Goal: Check status: Check status

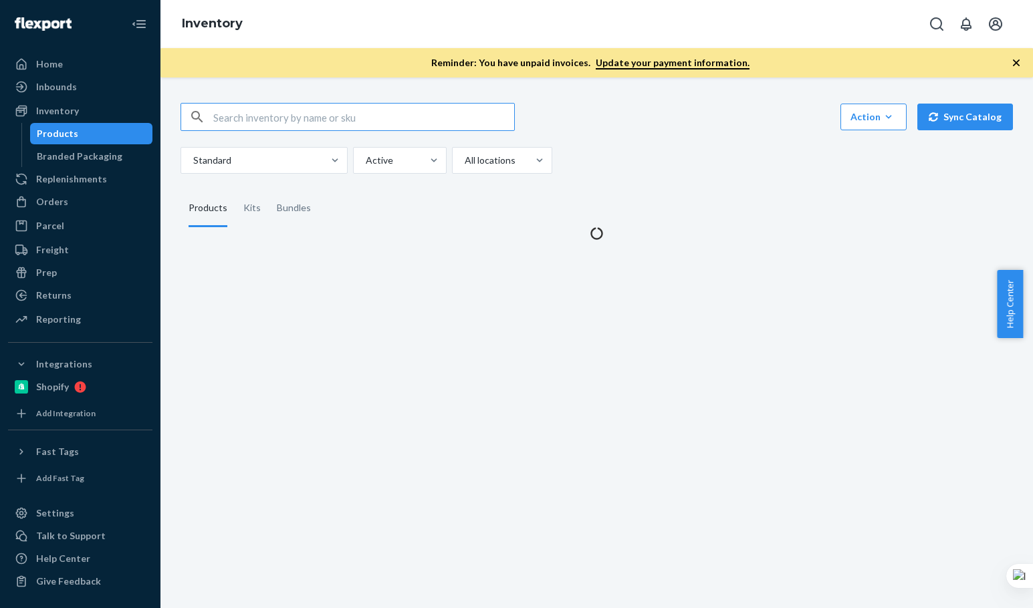
click at [307, 128] on input "text" at bounding box center [363, 117] width 301 height 27
paste input "B86014-02"
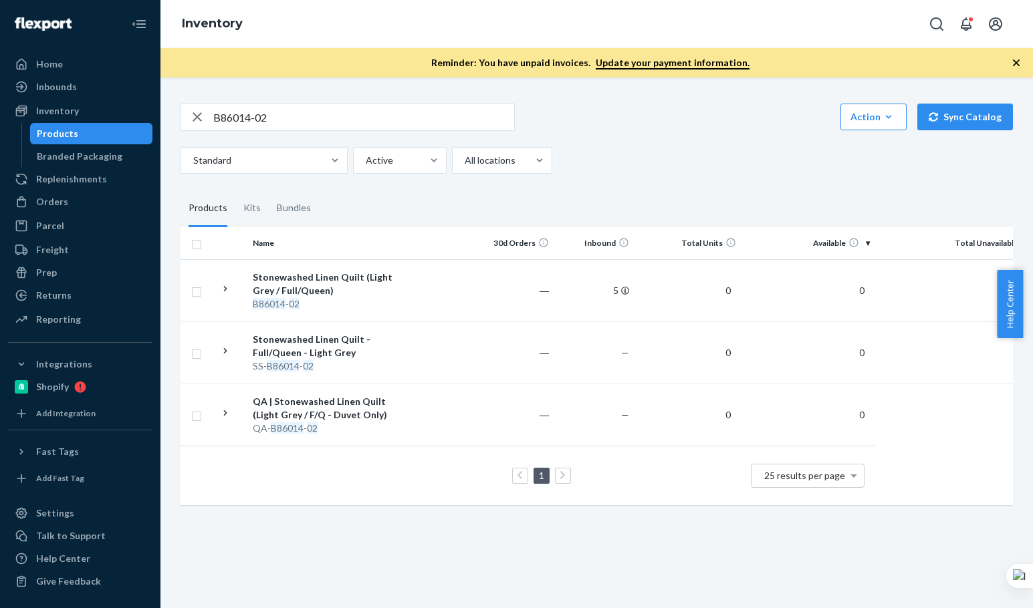
click at [654, 166] on div "Standard Active All locations" at bounding box center [592, 160] width 822 height 27
click at [655, 164] on div "Standard Active All locations" at bounding box center [592, 160] width 822 height 27
click at [657, 155] on div "Standard Active All locations" at bounding box center [592, 160] width 822 height 27
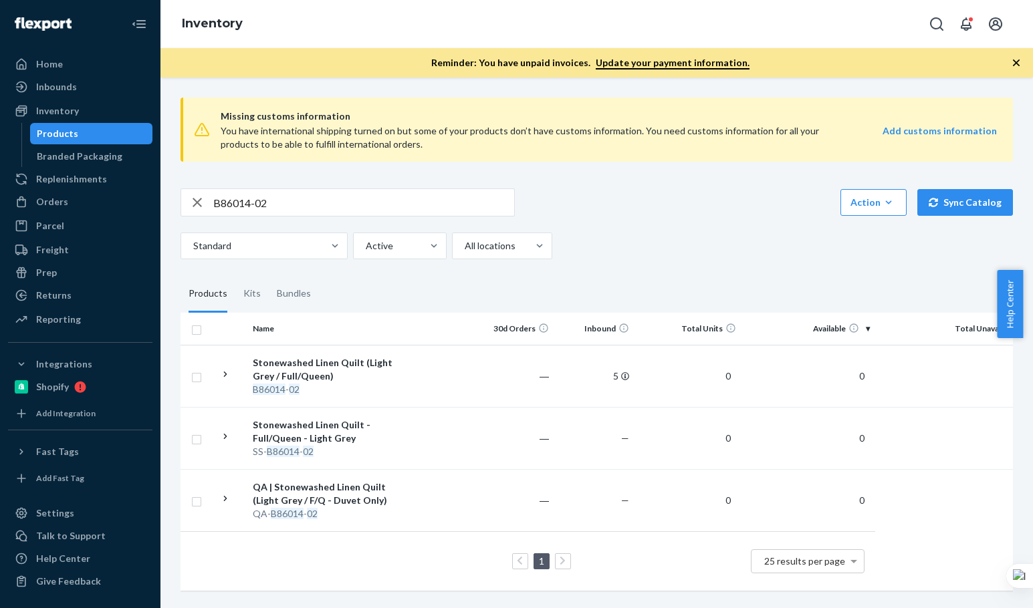
click at [358, 185] on div "Missing customs information You have international shipping turned on but some …" at bounding box center [596, 345] width 852 height 517
click at [335, 207] on input "B86014-02" at bounding box center [363, 202] width 301 height 27
paste input "08-29"
click at [334, 206] on input "B86008-29" at bounding box center [363, 202] width 301 height 27
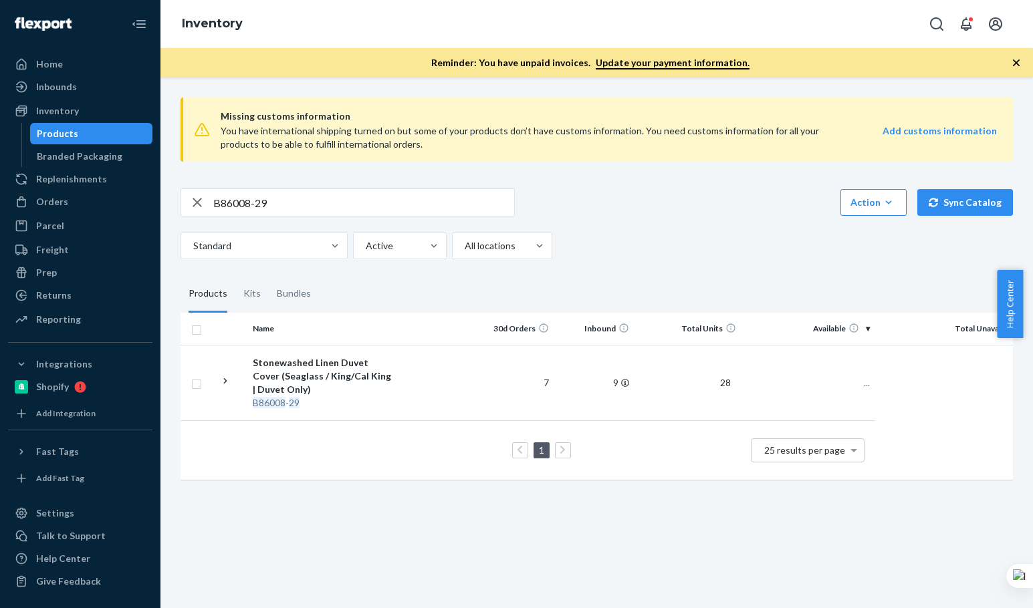
click at [685, 235] on div "Standard Active All locations" at bounding box center [592, 246] width 822 height 27
click at [360, 201] on input "B86008-29" at bounding box center [363, 202] width 301 height 27
paste input "13-26"
click at [360, 201] on input "B86013-26" at bounding box center [363, 202] width 301 height 27
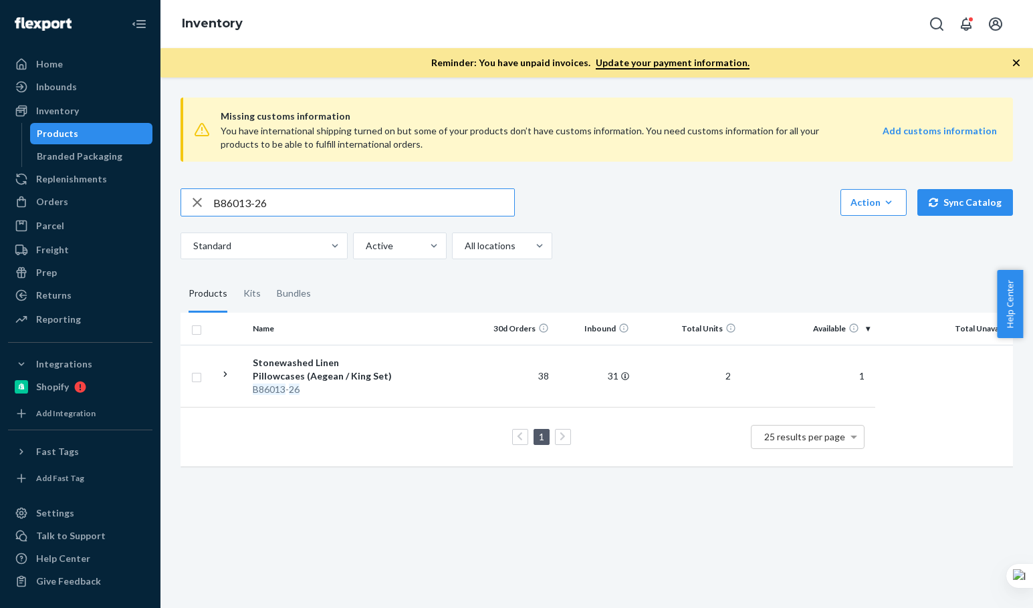
click at [316, 201] on input "B86013-26" at bounding box center [363, 202] width 301 height 27
paste input "2-02"
click at [316, 201] on input "B86012-02" at bounding box center [363, 202] width 301 height 27
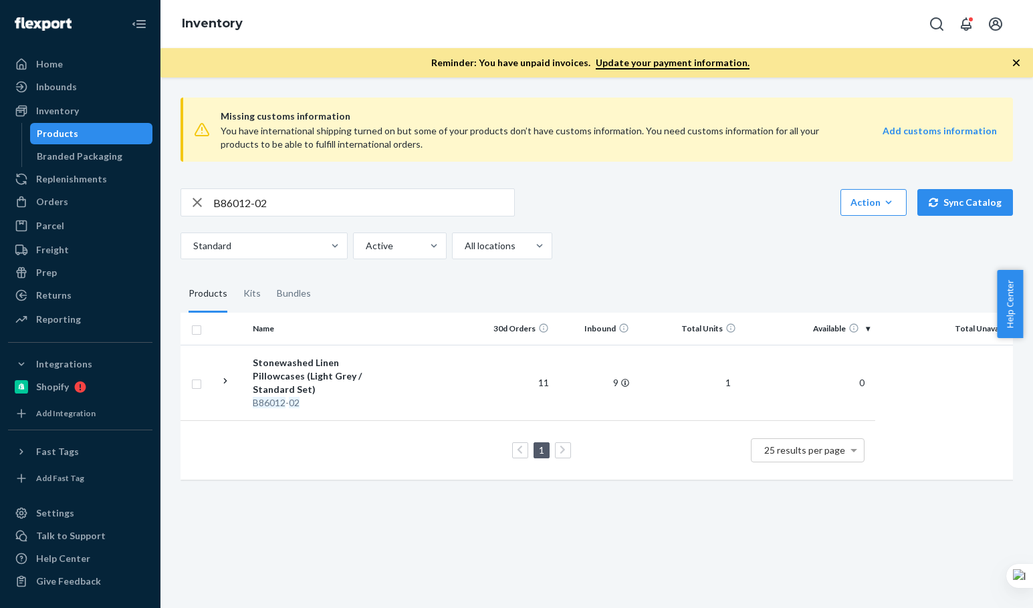
drag, startPoint x: 328, startPoint y: 209, endPoint x: 326, endPoint y: 202, distance: 7.2
click at [326, 206] on input "B86012-02" at bounding box center [363, 202] width 301 height 27
paste input "SKU B86100-06-K"
drag, startPoint x: 238, startPoint y: 207, endPoint x: 156, endPoint y: 197, distance: 82.2
click at [179, 197] on div "Missing customs information You have international shipping turned on but some …" at bounding box center [596, 290] width 852 height 407
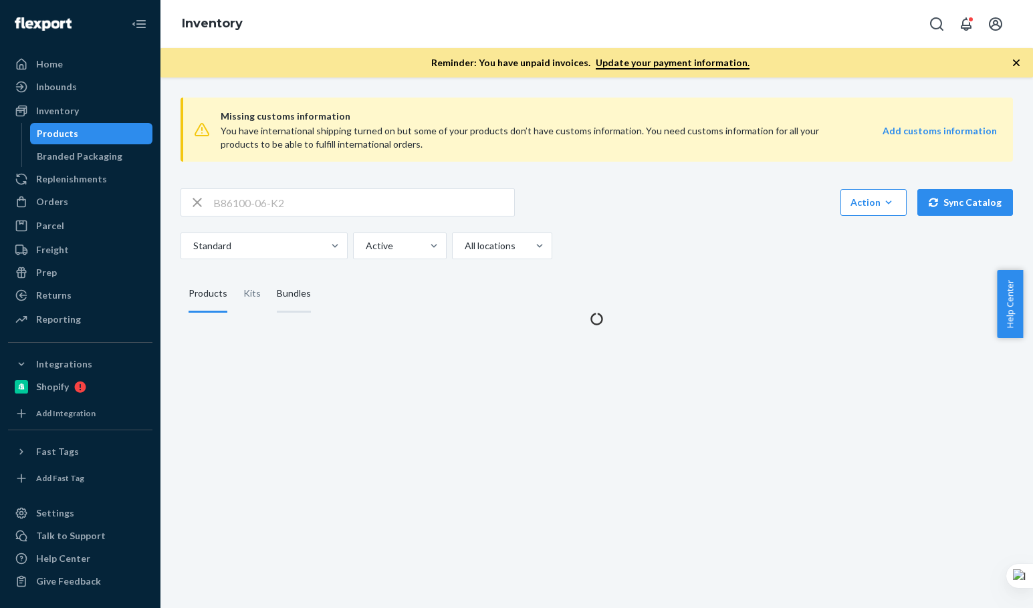
click at [304, 289] on div "Bundles" at bounding box center [294, 293] width 34 height 37
click at [269, 275] on input "Bundles" at bounding box center [269, 275] width 0 height 0
click at [758, 201] on div "B86100-06-K2 Action Create product Create kit or bundle Bulk create products Bu…" at bounding box center [597, 203] width 832 height 28
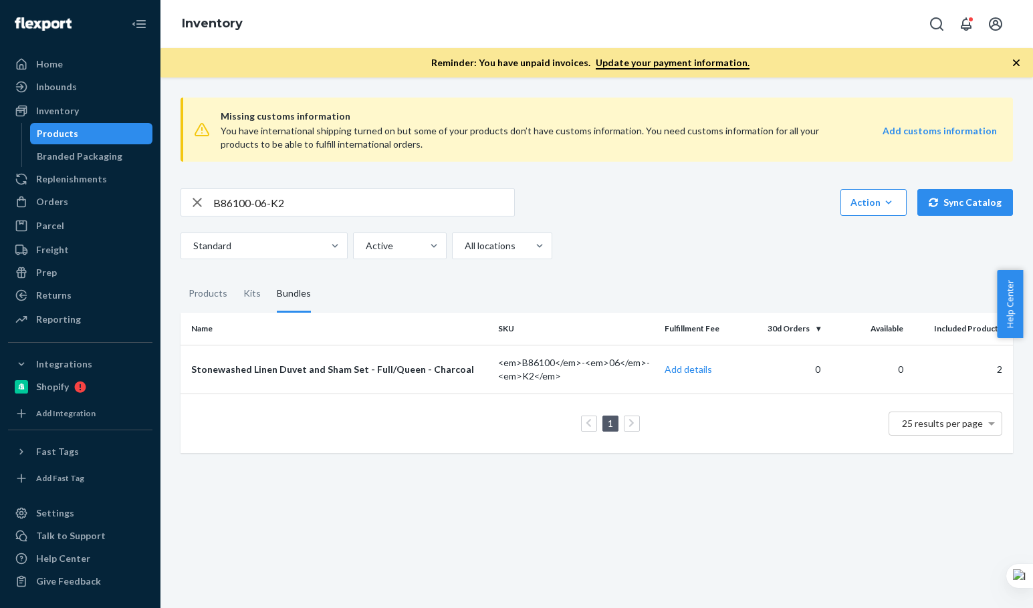
click at [639, 268] on div "Missing customs information You have international shipping turned on but some …" at bounding box center [596, 270] width 852 height 366
click at [354, 191] on input "B86100-06-K2" at bounding box center [363, 202] width 301 height 27
paste input "015-26"
click at [336, 199] on input "B86015-26" at bounding box center [363, 202] width 301 height 27
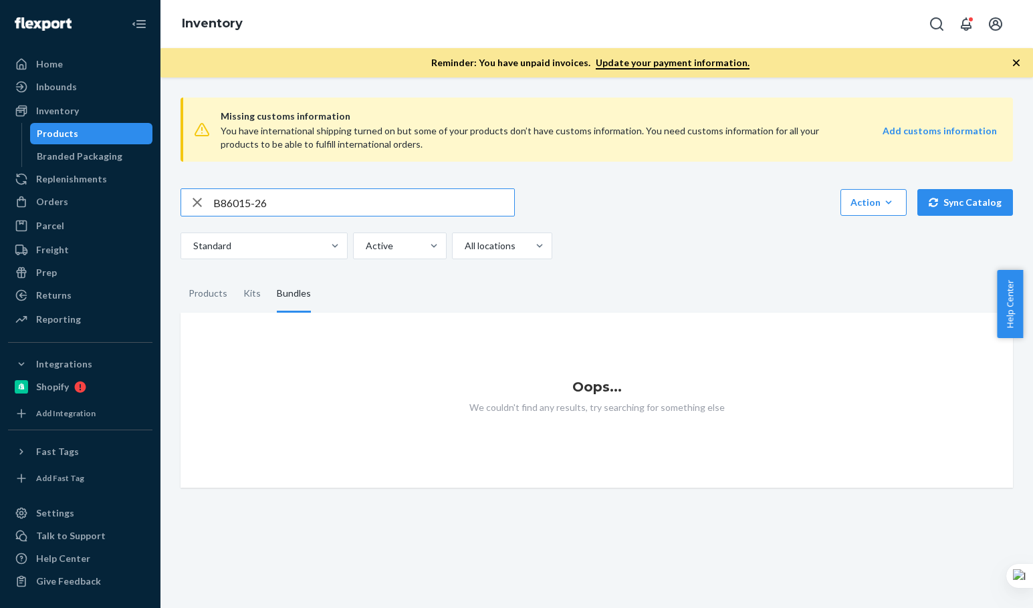
click at [336, 199] on input "B86015-26" at bounding box center [363, 202] width 301 height 27
click at [187, 297] on div "Products" at bounding box center [208, 293] width 55 height 37
click at [181, 275] on input "Products" at bounding box center [181, 275] width 0 height 0
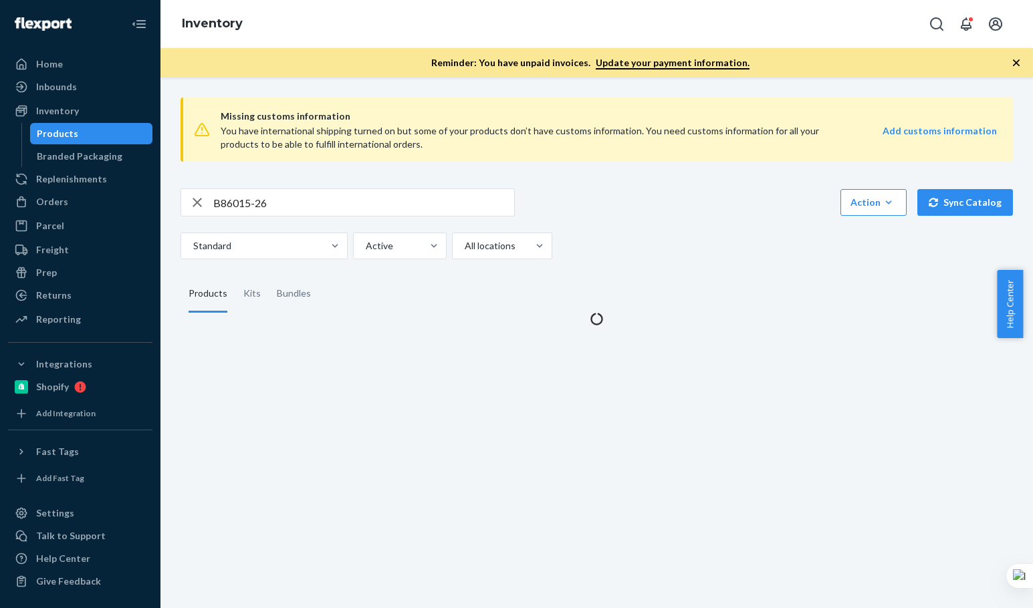
click at [632, 227] on div "B86015-26 Action Create product Create kit or bundle Bulk create products Bulk …" at bounding box center [597, 224] width 832 height 71
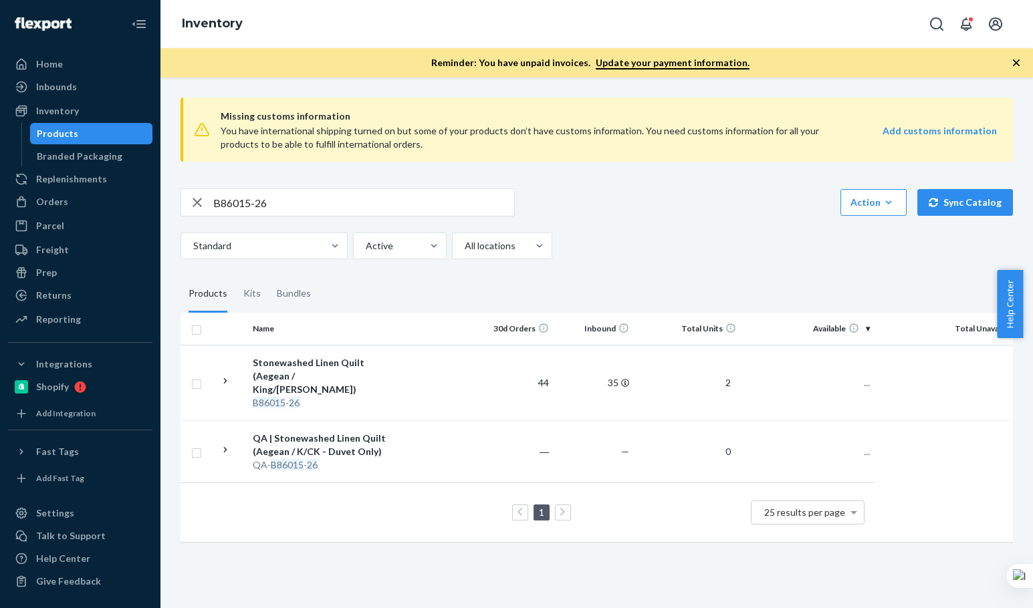
click at [632, 227] on div "B86015-26 Action Create product Create kit or bundle Bulk create products Bulk …" at bounding box center [597, 224] width 832 height 71
click at [629, 228] on div "B86015-26 Action Create product Create kit or bundle Bulk create products Bulk …" at bounding box center [597, 224] width 832 height 71
click at [340, 215] on input "B86015-26" at bounding box center [363, 202] width 301 height 27
paste input "SKU B66005-01-K"
click at [342, 205] on input "SKU B66005-01-K" at bounding box center [363, 202] width 301 height 27
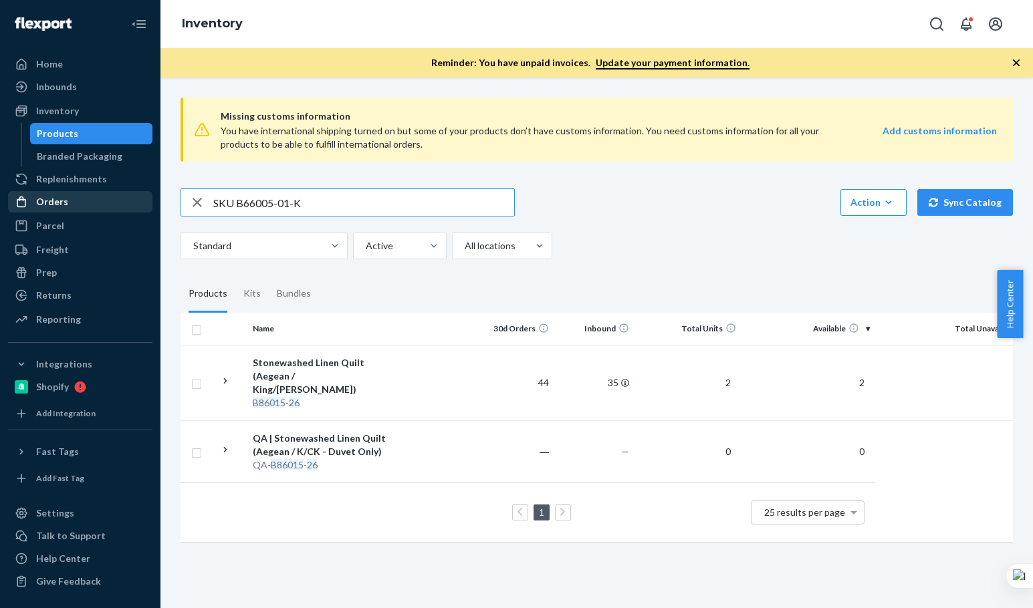
drag, startPoint x: 236, startPoint y: 198, endPoint x: 14, endPoint y: 203, distance: 222.0
click at [86, 187] on div "Home Inbounds Shipping Plans Problems Inventory Products Branded Packaging Repl…" at bounding box center [516, 304] width 1033 height 608
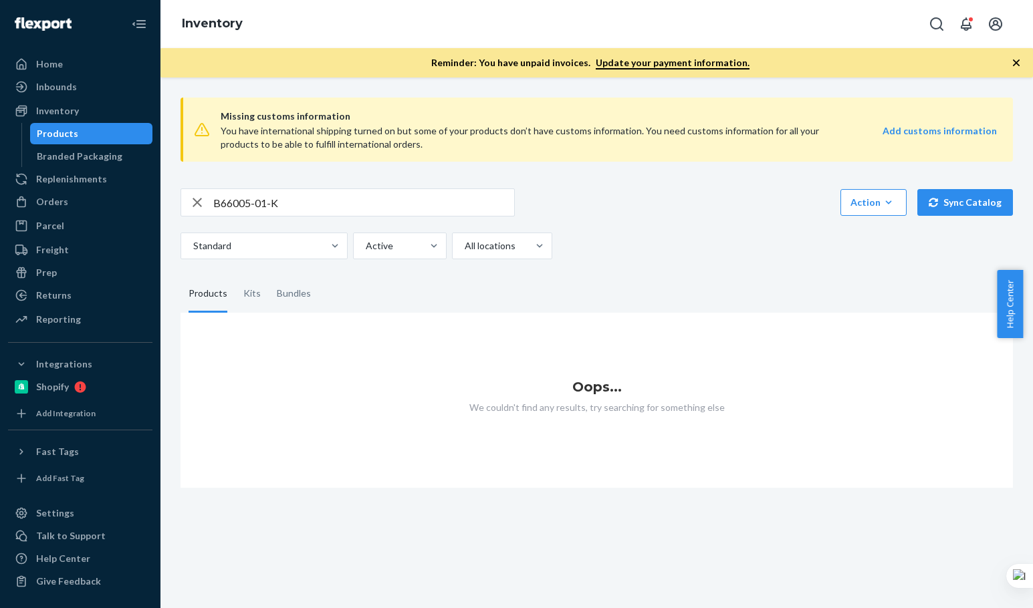
click at [302, 214] on input "B66005-01-K" at bounding box center [363, 202] width 301 height 27
paste input "P84072-01"
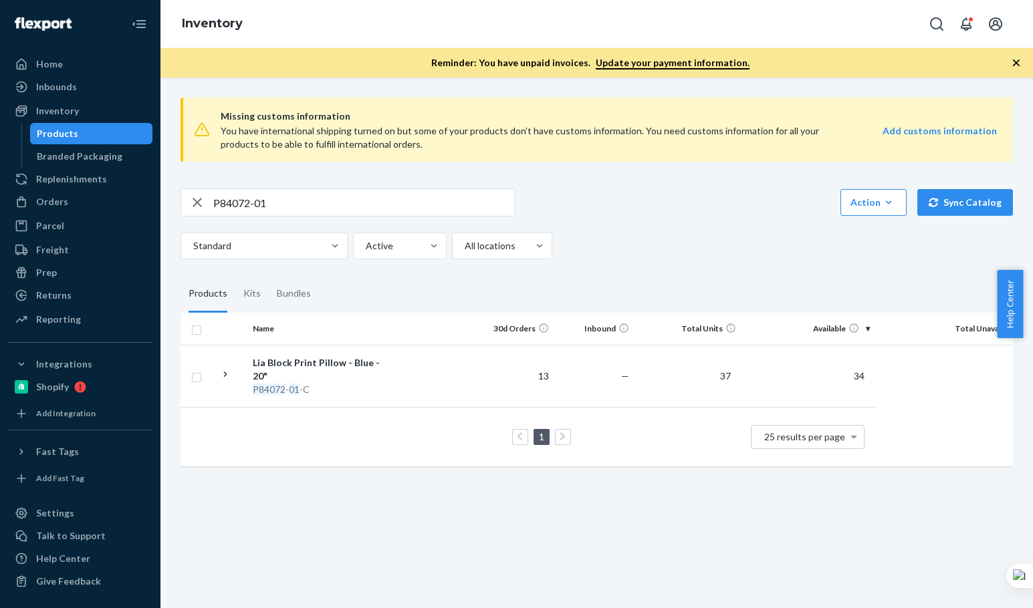
click at [740, 222] on div "P84072-01 Action Create product Create kit or bundle Bulk create products Bulk …" at bounding box center [597, 224] width 832 height 71
click at [283, 211] on input "P84072-01" at bounding box center [363, 202] width 301 height 27
paste input "56037-04"
click at [283, 211] on input "P56037-04" at bounding box center [363, 202] width 301 height 27
click at [691, 221] on div "P56037-04 Action Create product Create kit or bundle Bulk create products Bulk …" at bounding box center [597, 224] width 832 height 71
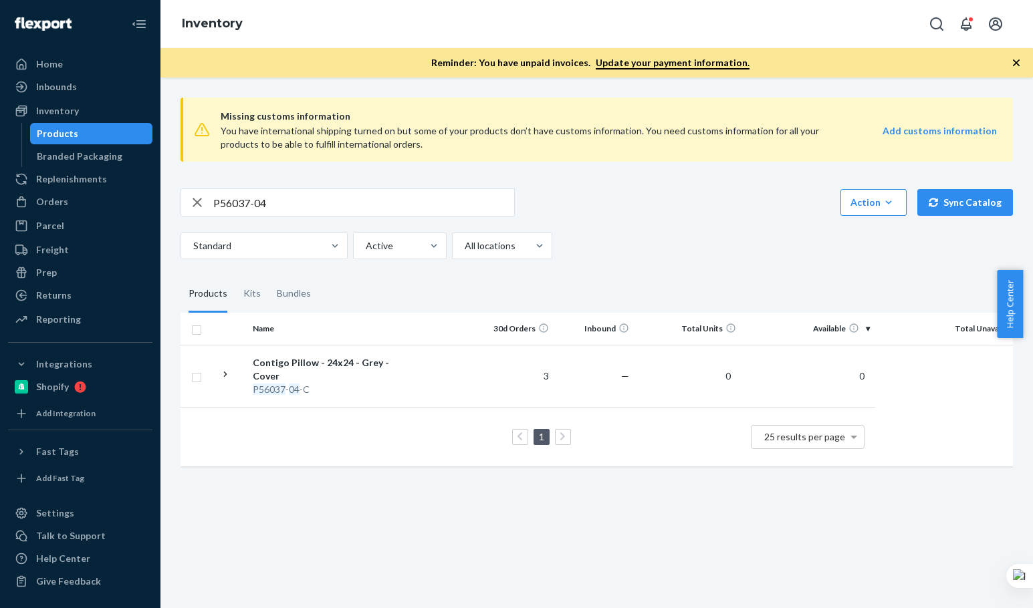
click at [691, 221] on div "P56037-04 Action Create product Create kit or bundle Bulk create products Bulk …" at bounding box center [597, 224] width 832 height 71
click at [684, 224] on div "P56037-04 Action Create product Create kit or bundle Bulk create products Bulk …" at bounding box center [597, 224] width 832 height 71
drag, startPoint x: 250, startPoint y: 204, endPoint x: 439, endPoint y: 228, distance: 190.7
click at [439, 227] on div "P56037-04 Action Create product Create kit or bundle Bulk create products Bulk …" at bounding box center [597, 224] width 832 height 71
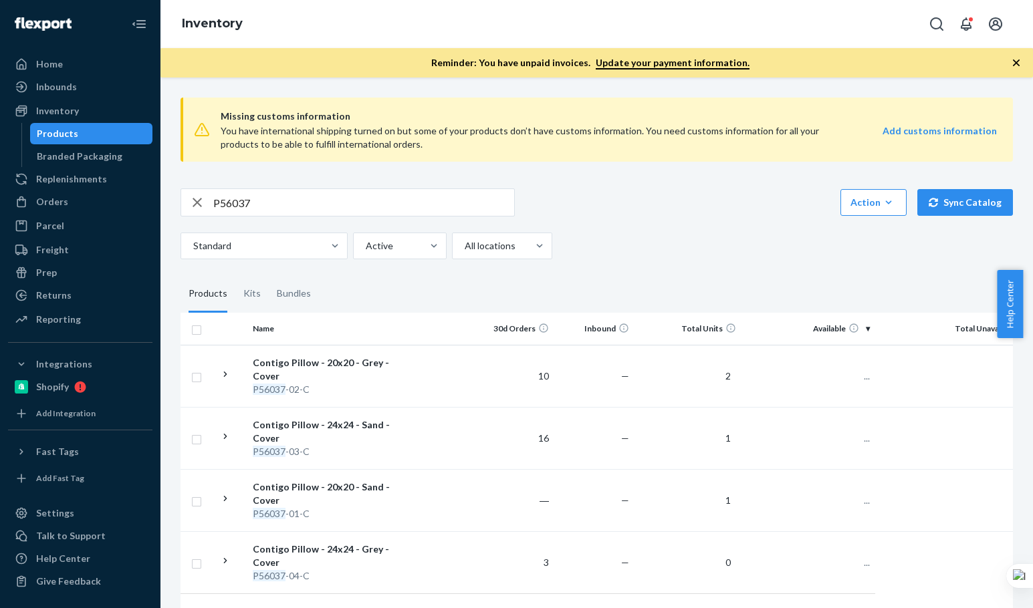
click at [669, 245] on div "Standard Active All locations" at bounding box center [592, 246] width 822 height 27
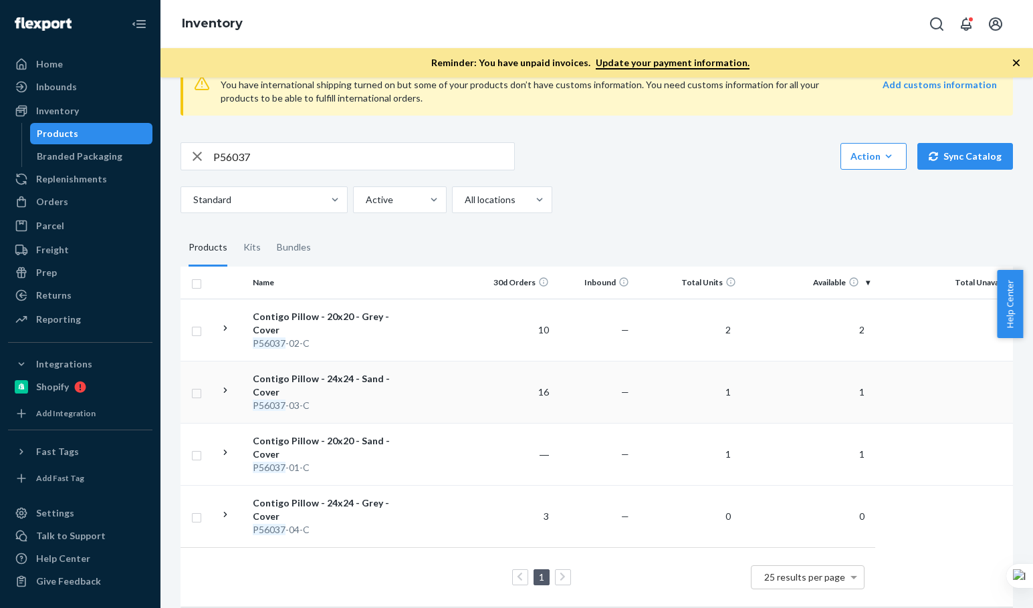
scroll to position [68, 0]
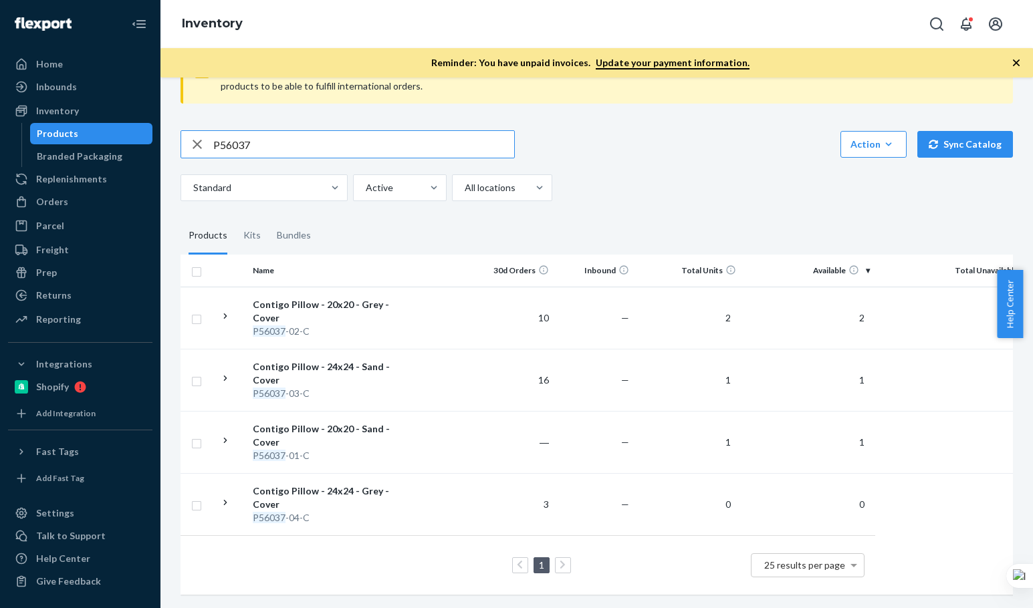
click at [283, 131] on input "P56037" at bounding box center [363, 144] width 301 height 27
paste input "R141010-03"
click at [278, 132] on input "R141010-03" at bounding box center [363, 144] width 301 height 27
type input "R141010-"
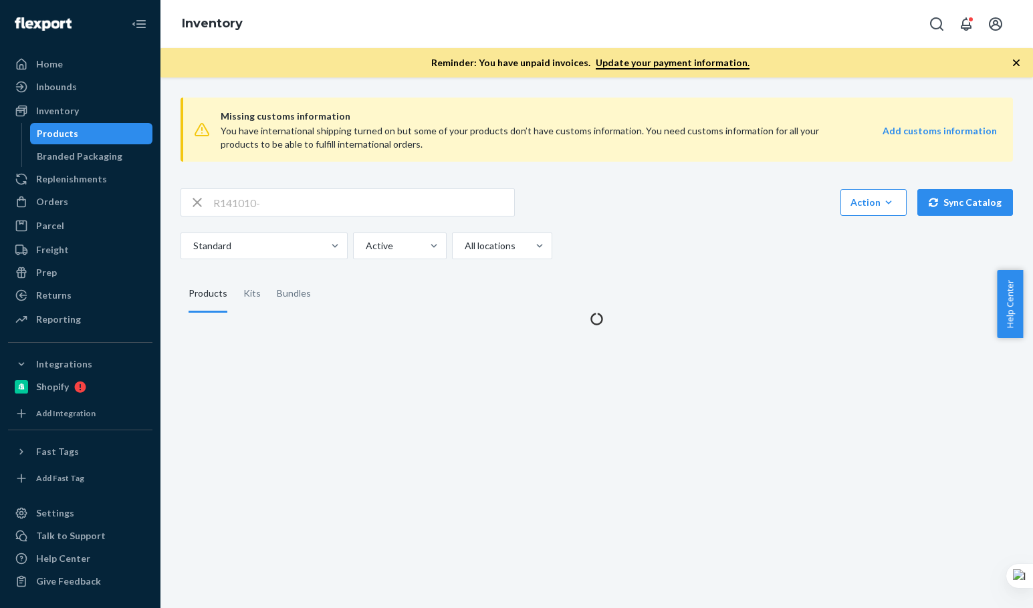
scroll to position [0, 0]
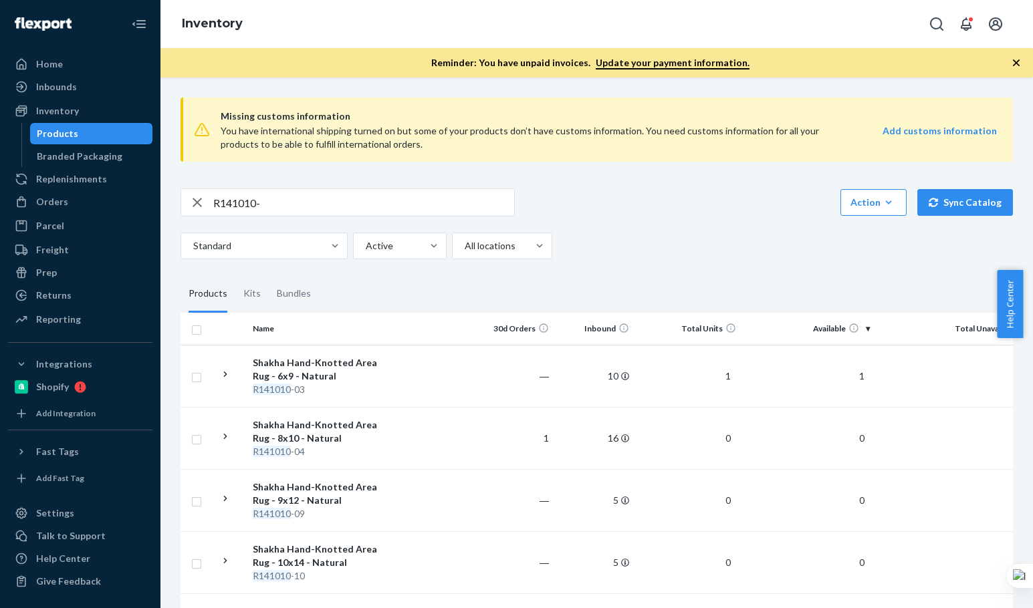
click at [653, 249] on div "Standard Active All locations" at bounding box center [592, 246] width 822 height 27
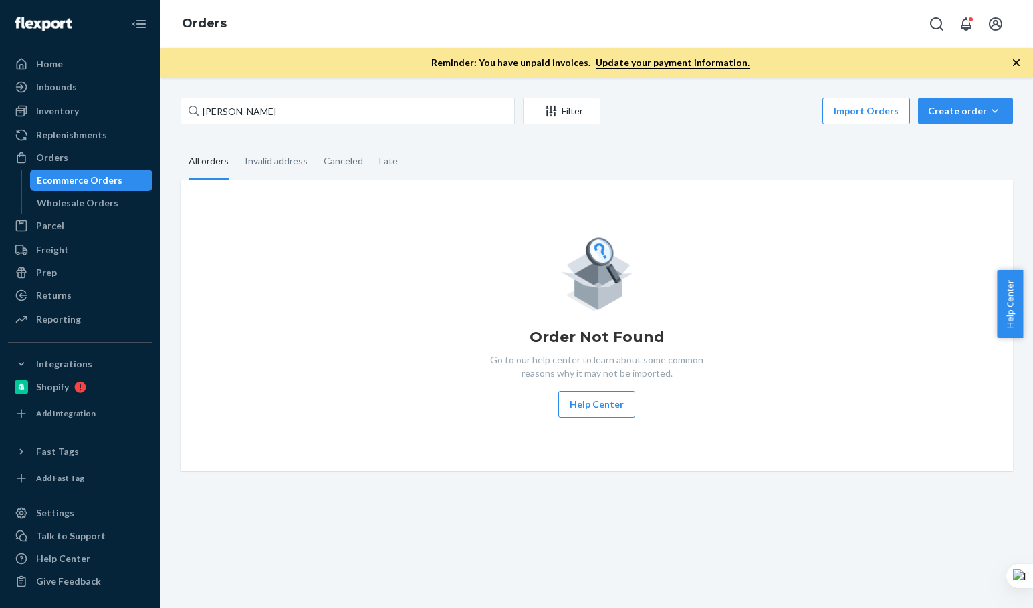
click at [379, 104] on input "[PERSON_NAME]" at bounding box center [348, 111] width 334 height 27
click at [372, 129] on div "[PERSON_NAME] [PERSON_NAME] Filter Import Orders Create order Ecommerce order R…" at bounding box center [596, 285] width 852 height 374
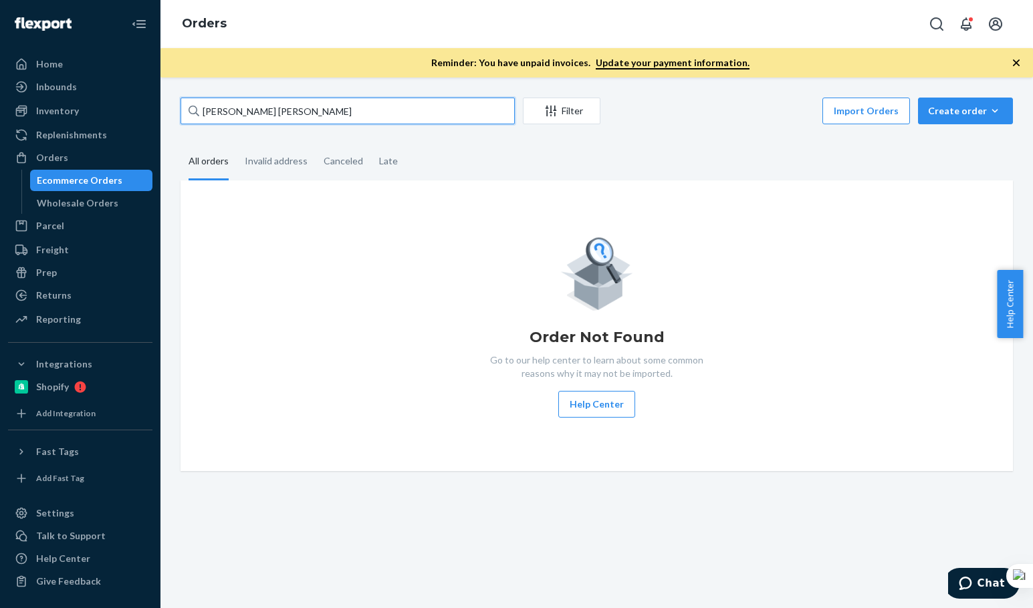
click at [372, 122] on input "[PERSON_NAME] [PERSON_NAME]" at bounding box center [348, 111] width 334 height 27
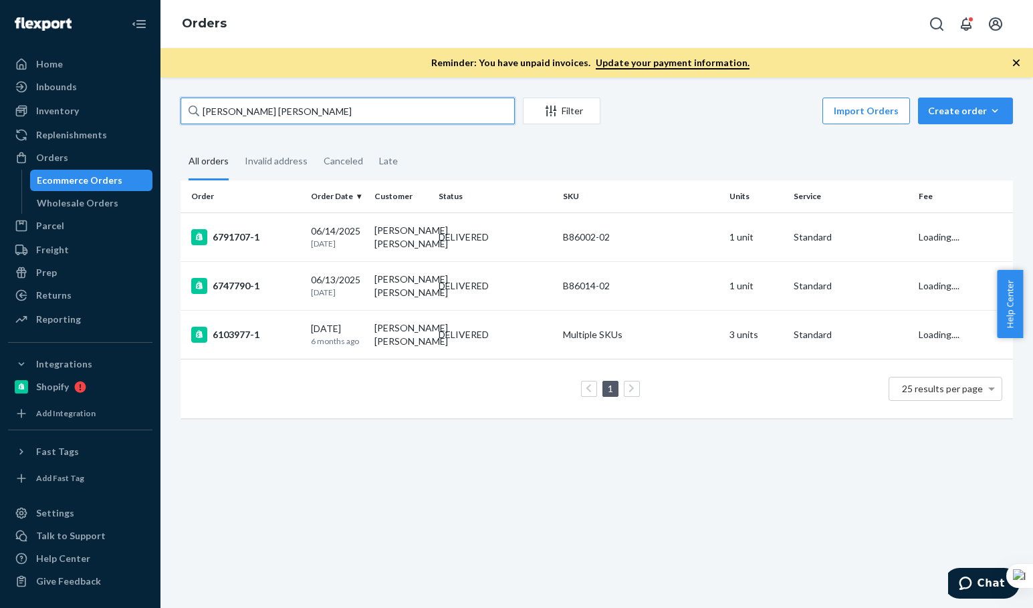
click at [372, 122] on input "[PERSON_NAME] [PERSON_NAME]" at bounding box center [348, 111] width 334 height 27
click at [365, 124] on input "[PERSON_NAME] [PERSON_NAME]" at bounding box center [348, 111] width 334 height 27
paste input "[PERSON_NAME]"
click at [377, 144] on div "[PERSON_NAME] Filter Import Orders Create order Ecommerce order Removal order A…" at bounding box center [596, 265] width 852 height 334
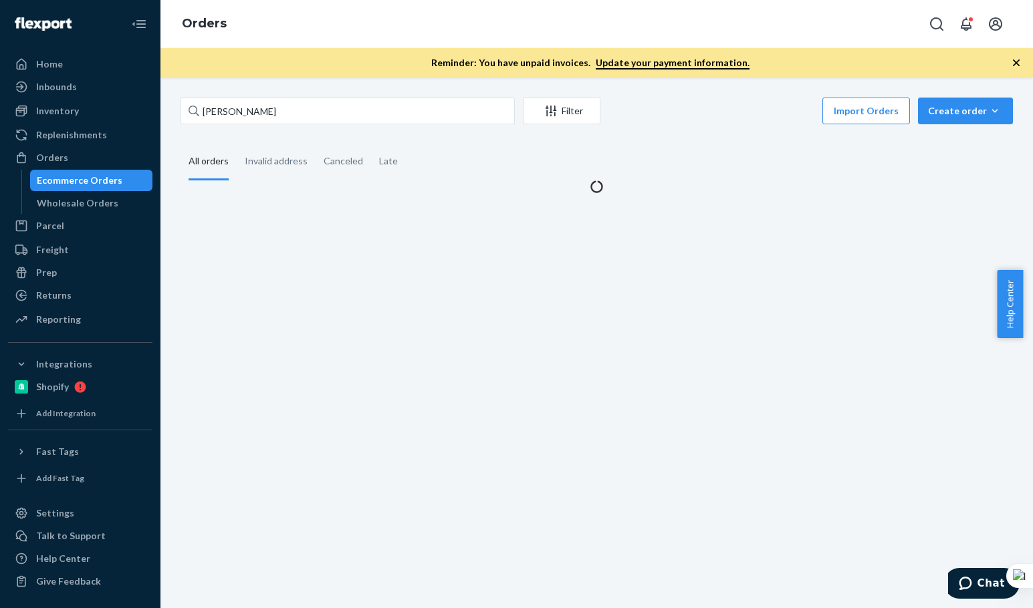
click at [388, 130] on div "[PERSON_NAME] Filter Import Orders Create order Ecommerce order Removal order A…" at bounding box center [596, 146] width 852 height 96
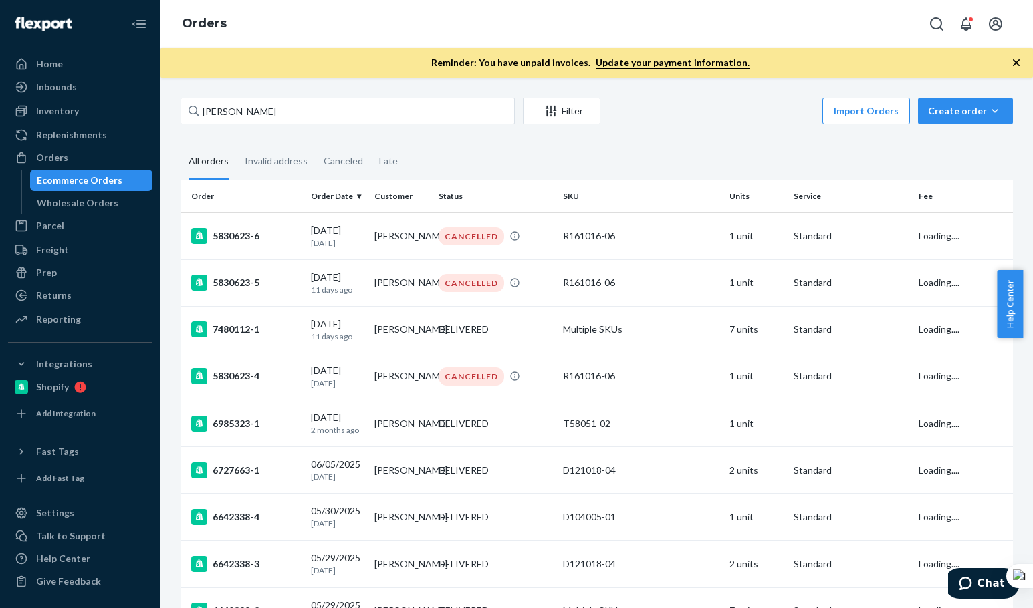
click at [388, 130] on div "[PERSON_NAME] Filter Import Orders Create order Ecommerce order Removal order A…" at bounding box center [596, 496] width 852 height 797
click at [387, 118] on input "[PERSON_NAME]" at bounding box center [348, 111] width 334 height 27
click at [388, 116] on input "[PERSON_NAME]" at bounding box center [348, 111] width 334 height 27
click at [389, 116] on input "[PERSON_NAME]" at bounding box center [348, 111] width 334 height 27
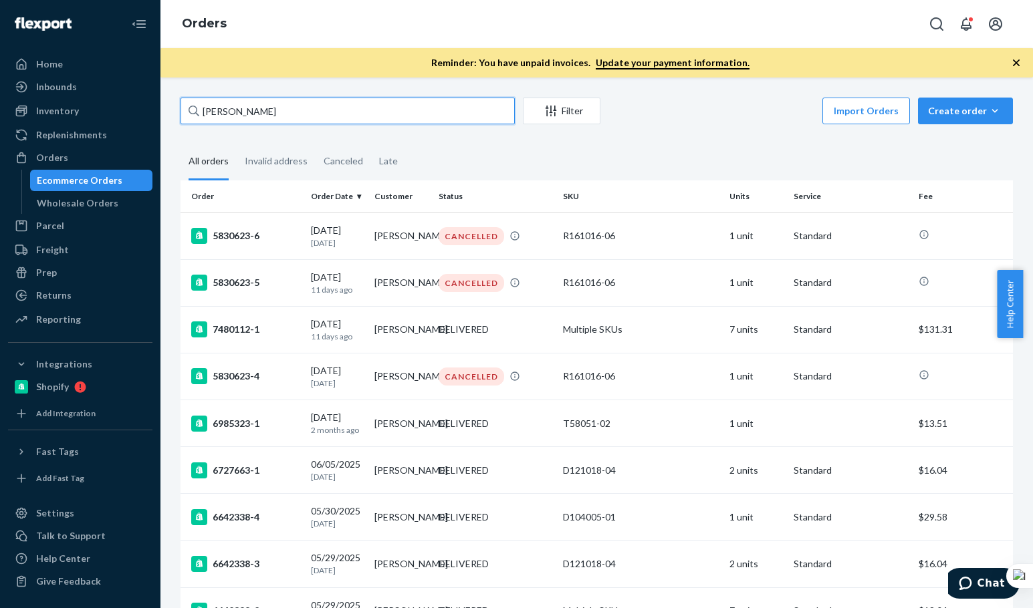
click at [389, 116] on input "[PERSON_NAME]" at bounding box center [348, 111] width 334 height 27
click at [389, 114] on input "[PERSON_NAME]" at bounding box center [348, 111] width 334 height 27
click at [745, 144] on fieldset "All orders Invalid address Canceled Late" at bounding box center [597, 162] width 832 height 37
click at [741, 144] on fieldset "All orders Invalid address Canceled Late" at bounding box center [597, 162] width 832 height 37
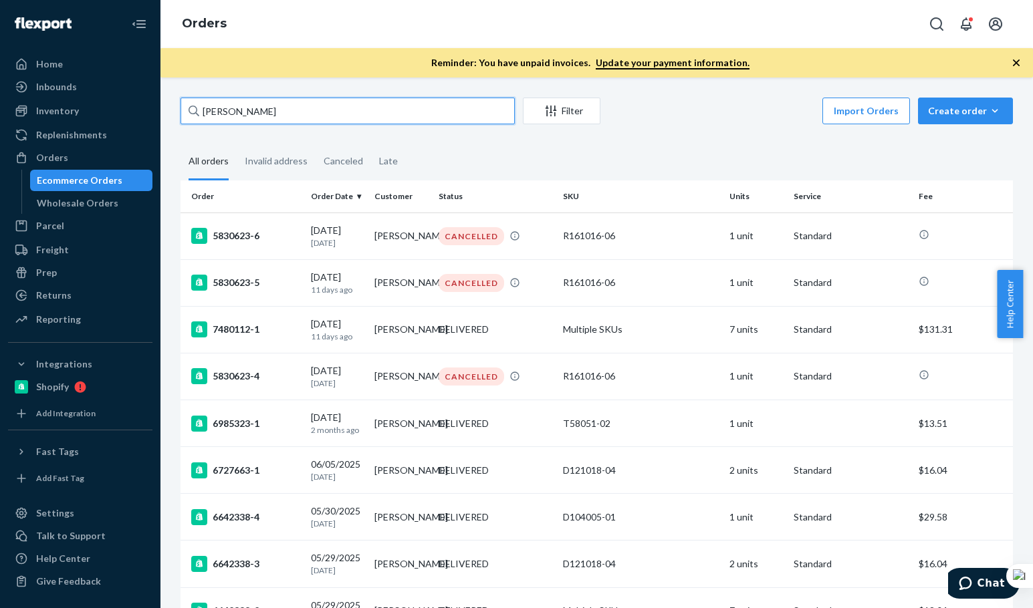
click at [343, 119] on input "[PERSON_NAME]" at bounding box center [348, 111] width 334 height 27
paste input "453121"
type input "453121"
click at [346, 113] on input "453121" at bounding box center [348, 111] width 334 height 27
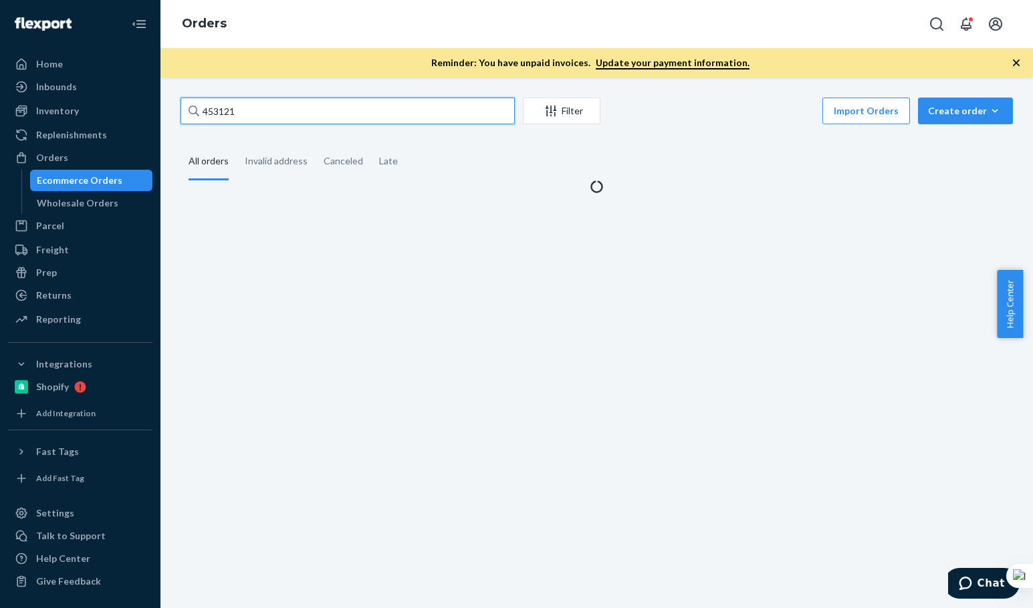
click at [346, 113] on input "453121" at bounding box center [348, 111] width 334 height 27
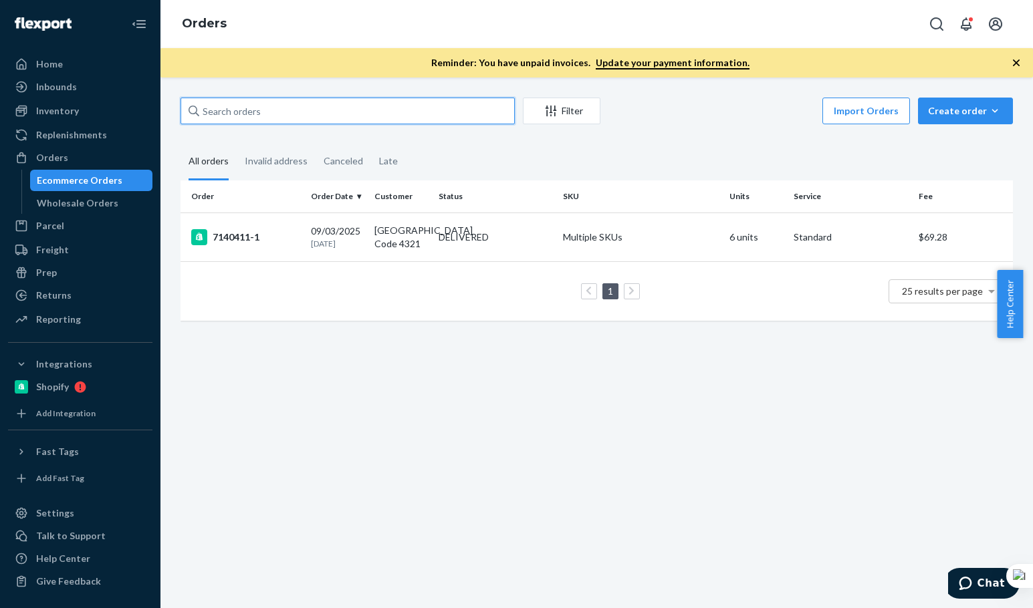
click at [306, 122] on input "text" at bounding box center [348, 111] width 334 height 27
paste input "[PERSON_NAME]"
click at [298, 120] on input "[PERSON_NAME]" at bounding box center [348, 111] width 334 height 27
click at [298, 121] on input "[PERSON_NAME]" at bounding box center [348, 111] width 334 height 27
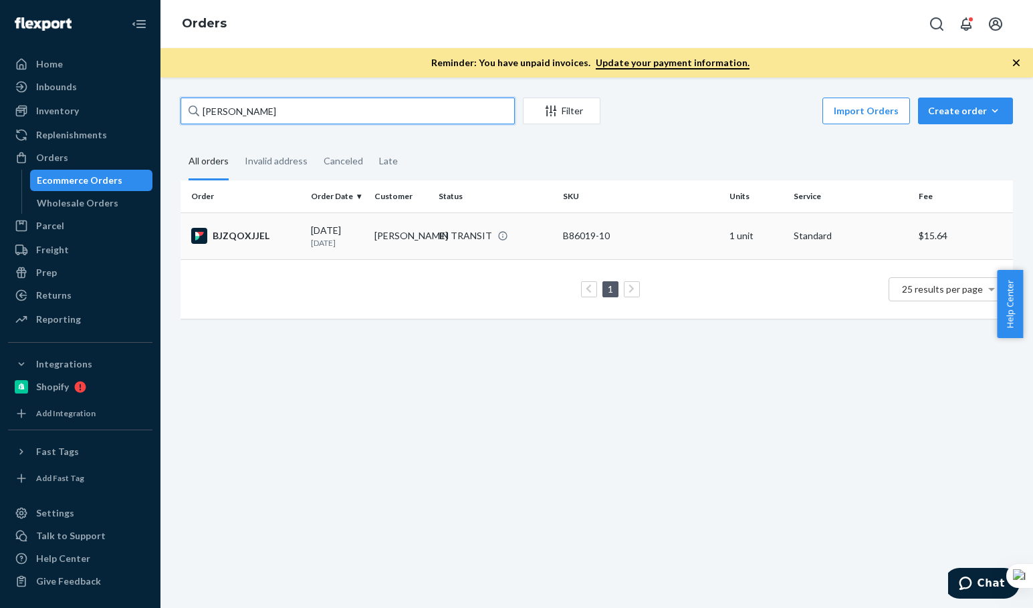
type input "[PERSON_NAME]"
click at [278, 237] on div "BJZQOXJJEL" at bounding box center [245, 236] width 109 height 16
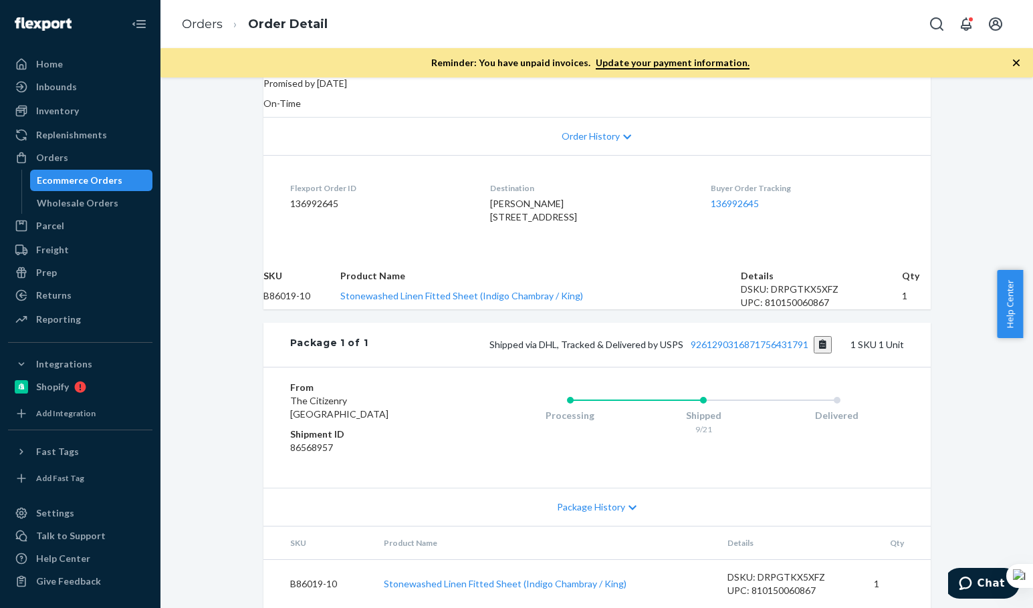
scroll to position [334, 0]
drag, startPoint x: 820, startPoint y: 329, endPoint x: 804, endPoint y: 331, distance: 16.2
click at [820, 336] on button "Copy tracking number" at bounding box center [823, 344] width 18 height 17
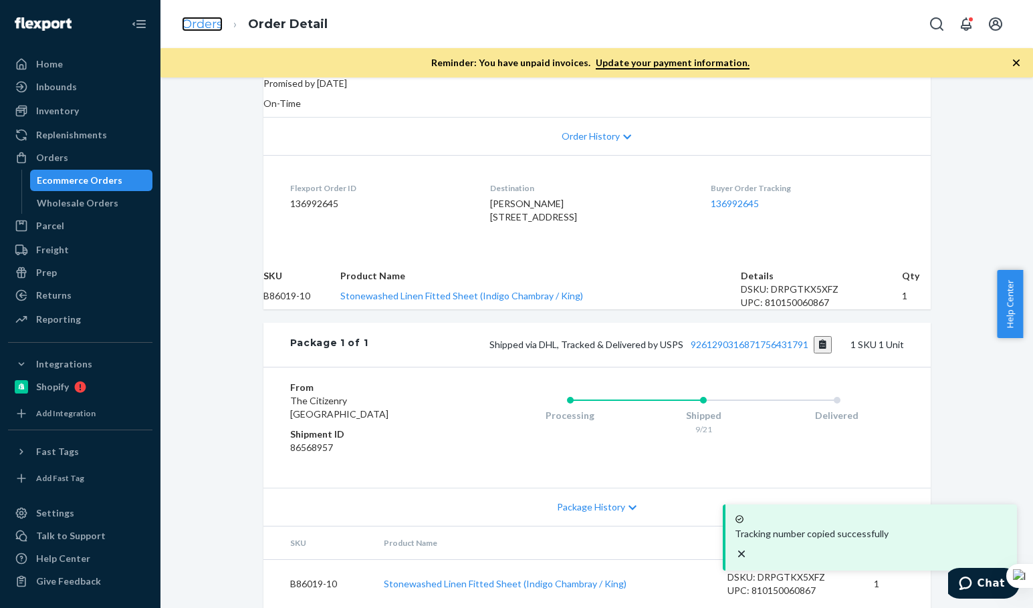
click at [213, 27] on link "Orders" at bounding box center [202, 24] width 41 height 15
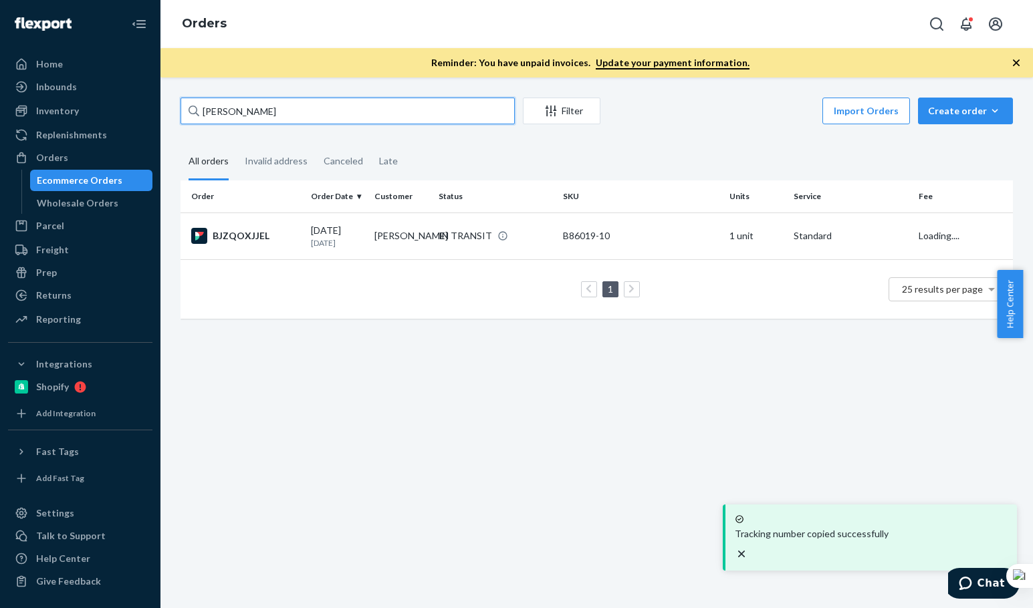
click at [310, 111] on input "[PERSON_NAME]" at bounding box center [348, 111] width 334 height 27
paste input "[PERSON_NAME]"
click at [310, 112] on input "[PERSON_NAME]" at bounding box center [348, 111] width 334 height 27
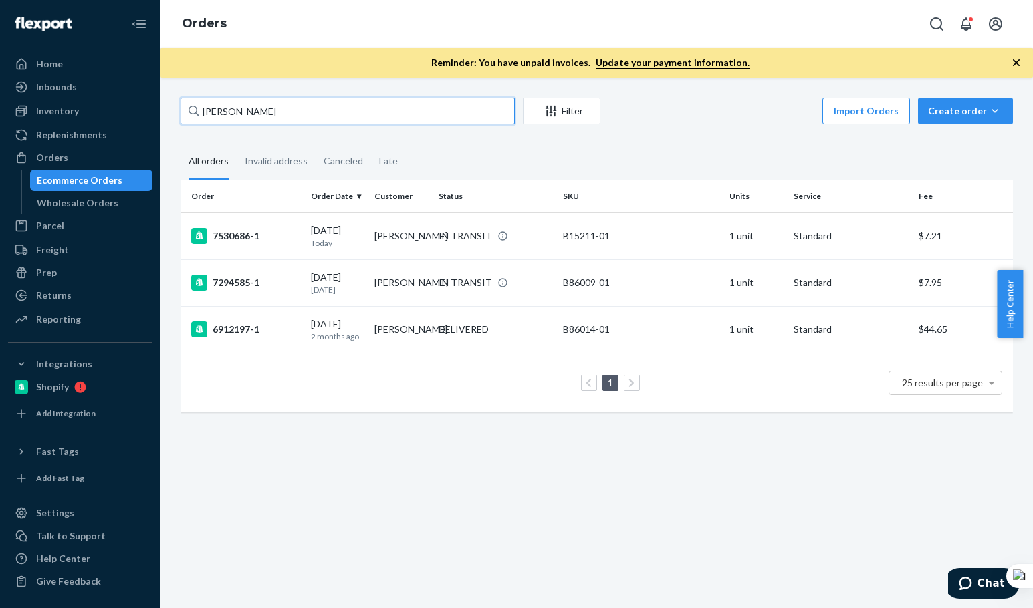
type input "[PERSON_NAME]"
click at [295, 275] on td "7294585-1" at bounding box center [243, 282] width 125 height 47
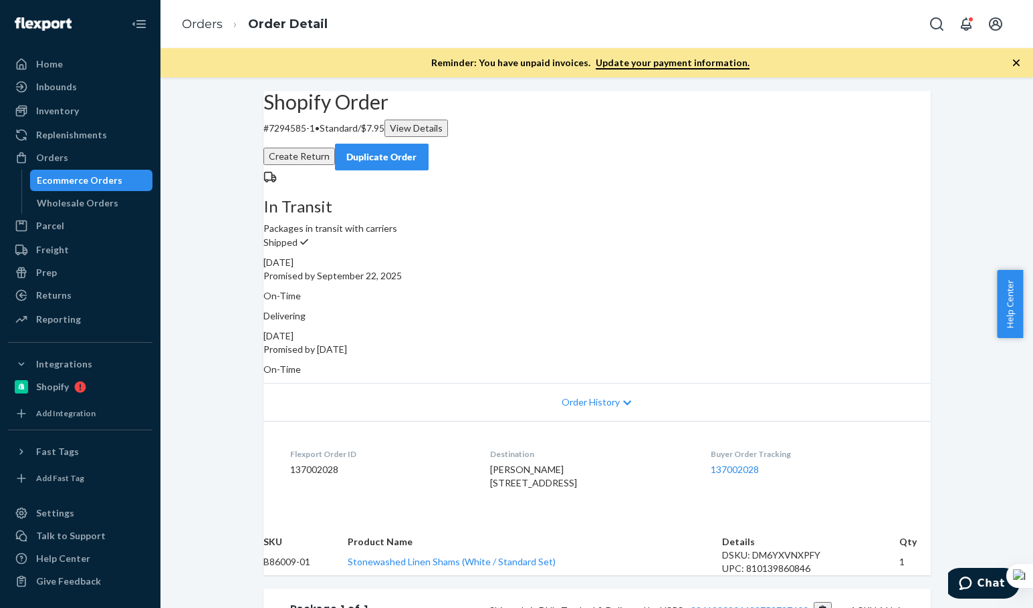
click at [613, 145] on div "Shopify Order # 7294585-1 • Standard / $7.95 View Details Create Return Duplica…" at bounding box center [596, 131] width 667 height 80
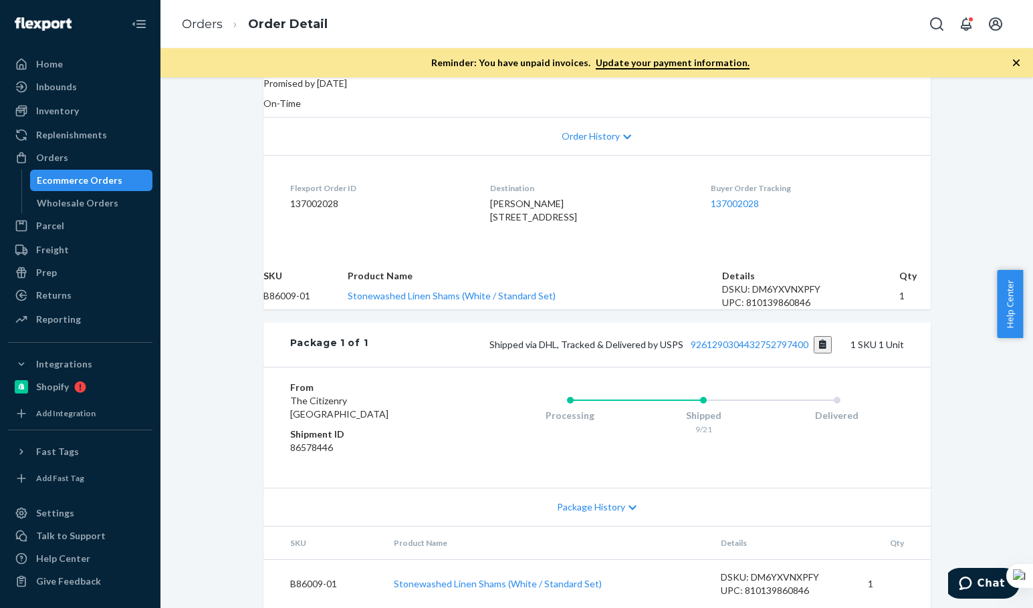
click at [492, 302] on div "Shopify Order # 7294585-1 • Standard / $7.95 View Details Create Return Duplica…" at bounding box center [596, 217] width 667 height 784
click at [735, 339] on link "9261290304432752797400" at bounding box center [750, 344] width 118 height 11
click at [462, 347] on div "Package 1 of 1 Shipped via DHL, Tracked & Delivered by USPS 9261290304432752797…" at bounding box center [596, 345] width 667 height 44
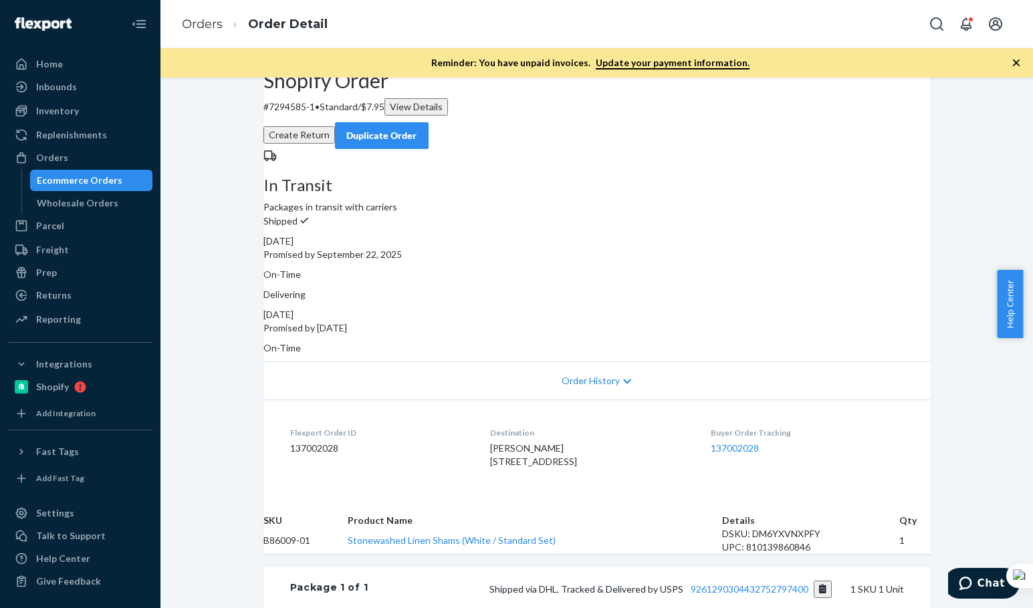
scroll to position [0, 0]
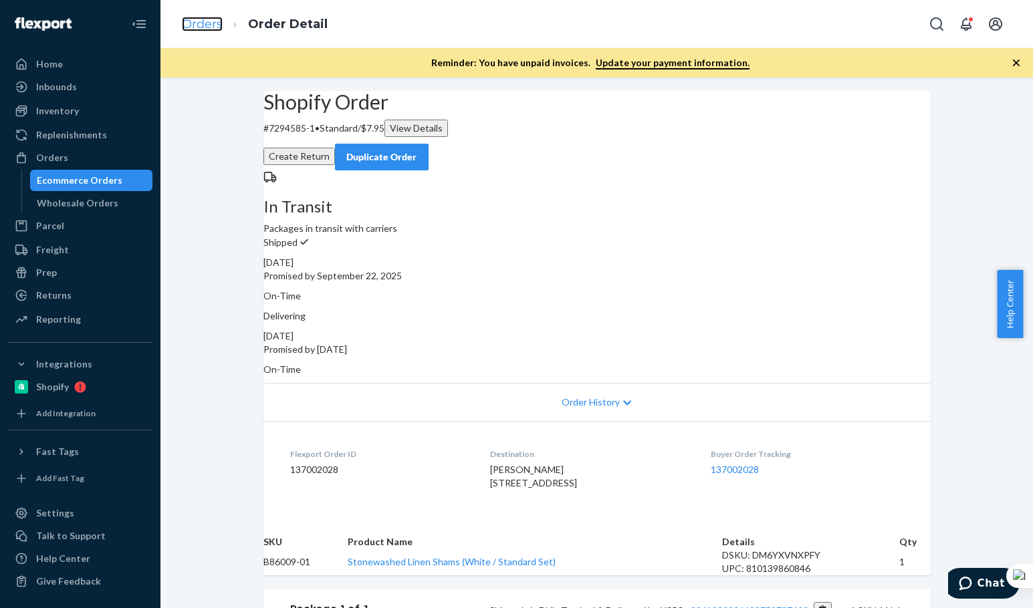
click at [202, 29] on link "Orders" at bounding box center [202, 24] width 41 height 15
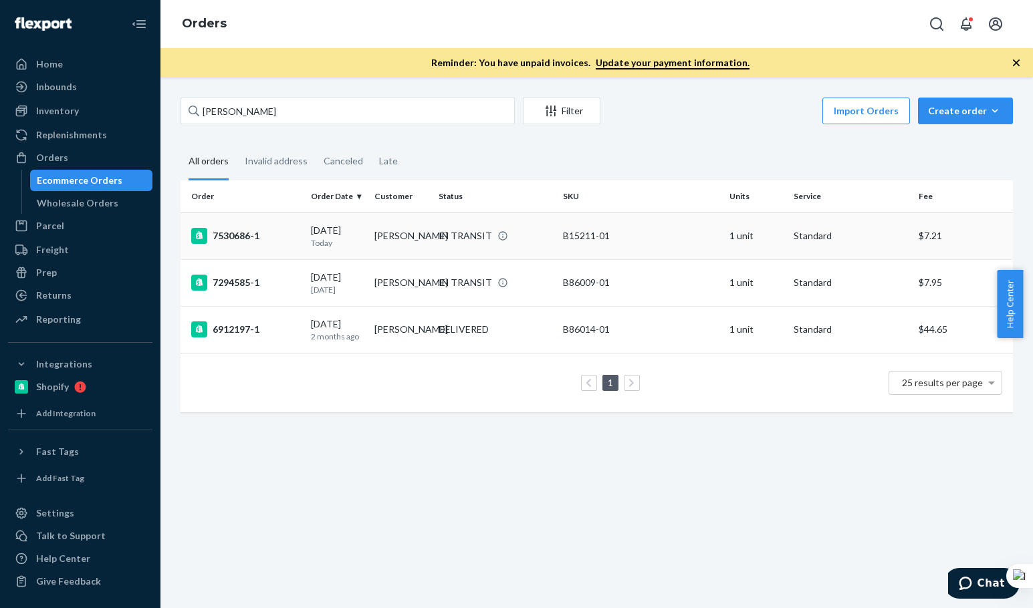
click at [289, 239] on div "7530686-1" at bounding box center [245, 236] width 109 height 16
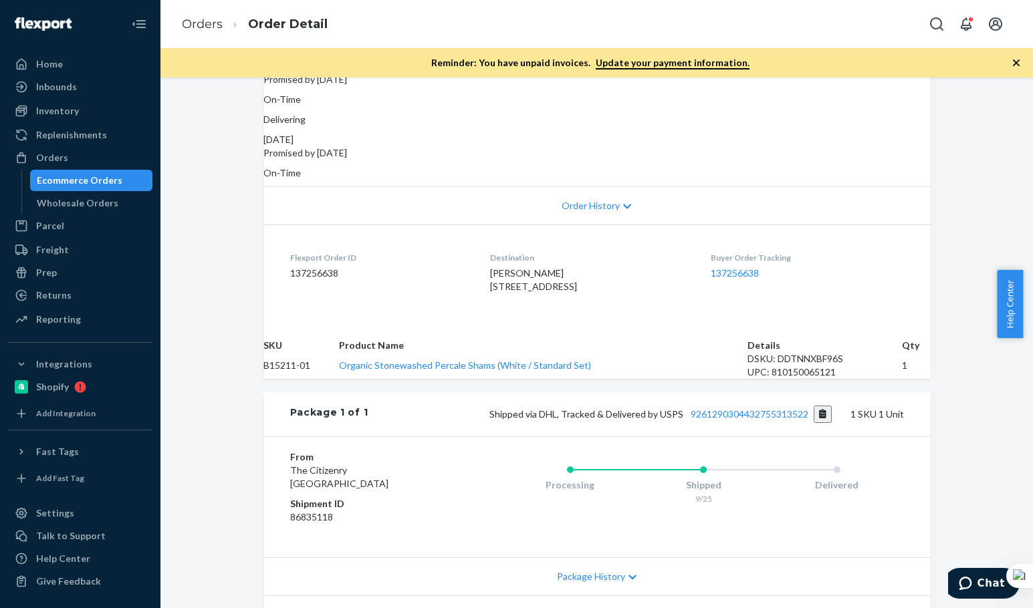
scroll to position [223, 0]
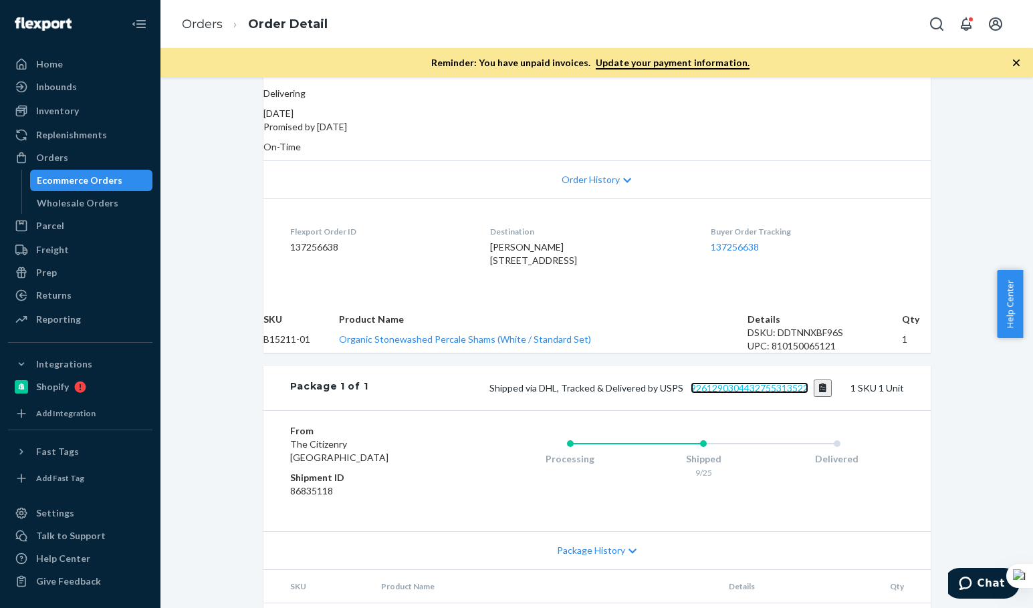
click at [743, 394] on link "9261290304432755313522" at bounding box center [750, 387] width 118 height 11
drag, startPoint x: 366, startPoint y: 373, endPoint x: 651, endPoint y: 382, distance: 285.0
click at [651, 353] on td "Organic Stonewashed Percale Shams (White / Standard Set)" at bounding box center [543, 339] width 409 height 27
copy link "Organic Stonewashed Percale Shams (White / Standard Set)"
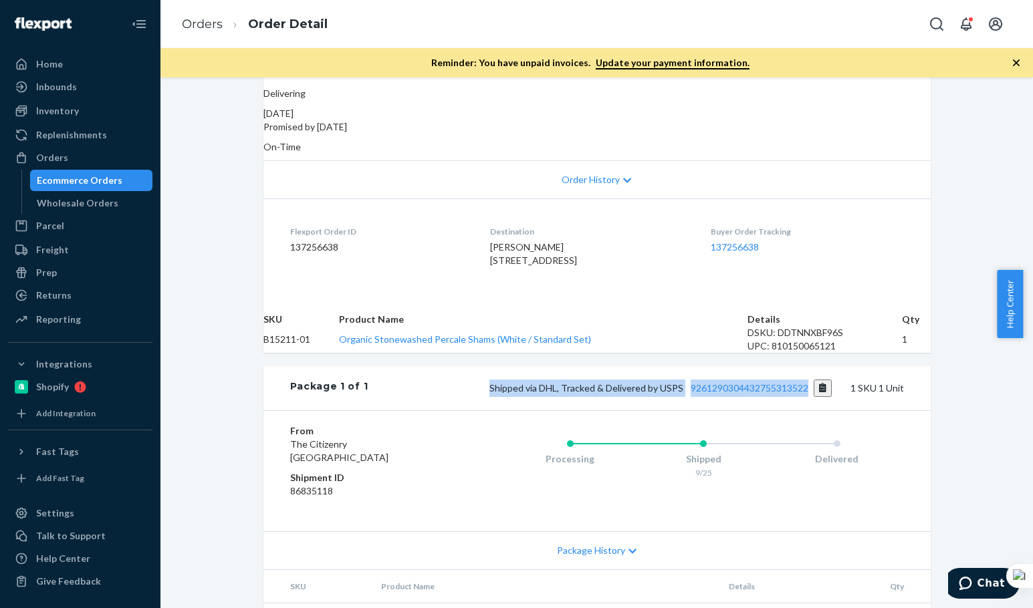
drag, startPoint x: 476, startPoint y: 440, endPoint x: 806, endPoint y: 445, distance: 330.3
click at [806, 397] on div "Shipped via DHL, Tracked & Delivered by USPS 9261290304432755313522 1 SKU 1 Unit" at bounding box center [636, 388] width 536 height 17
copy span "Shipped via DHL, Tracked & Delivered by USPS 9261290304432755313522"
click at [197, 27] on link "Orders" at bounding box center [202, 24] width 41 height 15
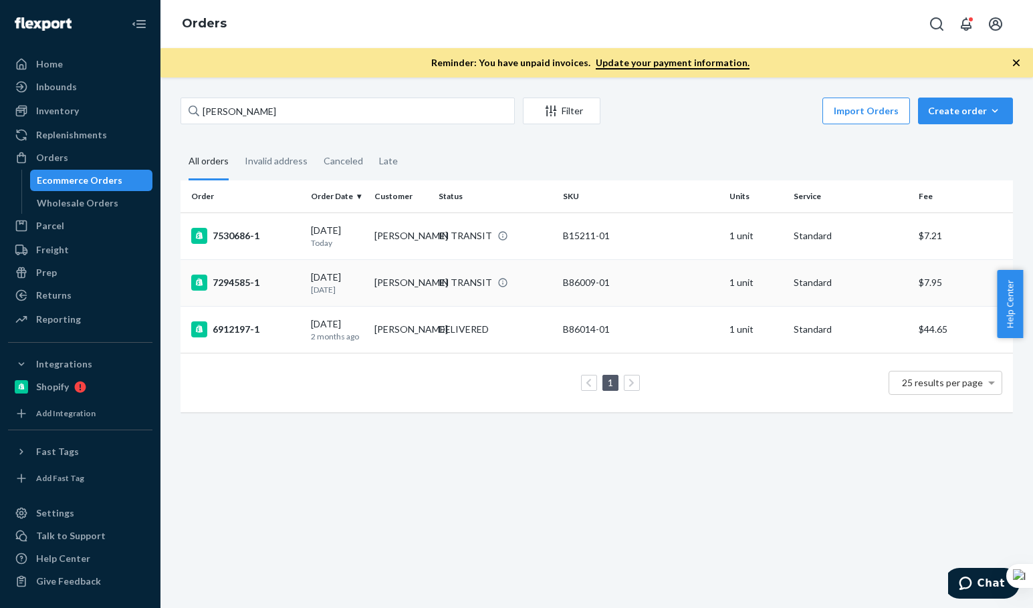
click at [283, 283] on div "7294585-1" at bounding box center [245, 283] width 109 height 16
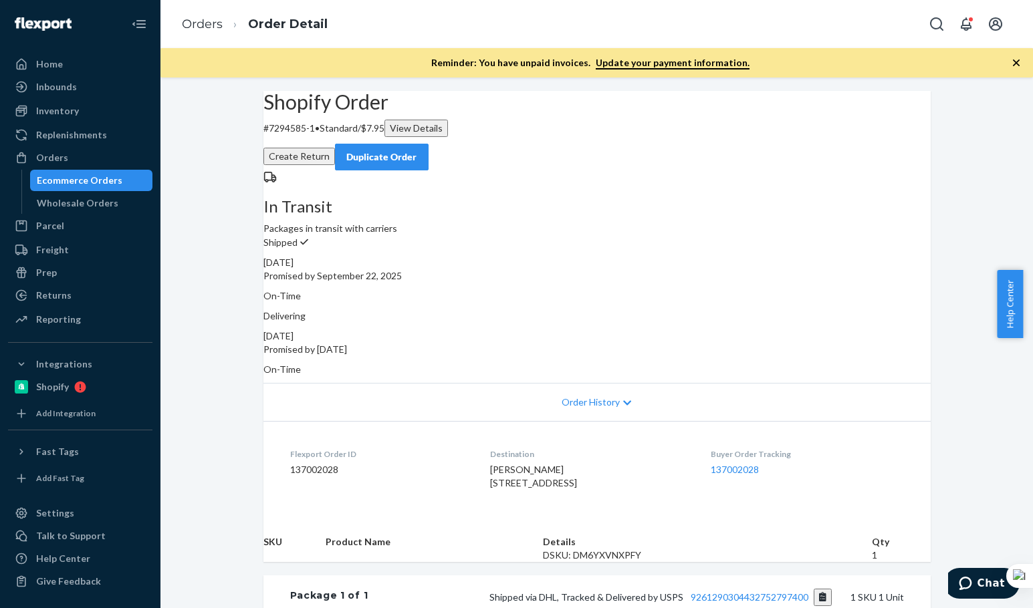
scroll to position [308, 0]
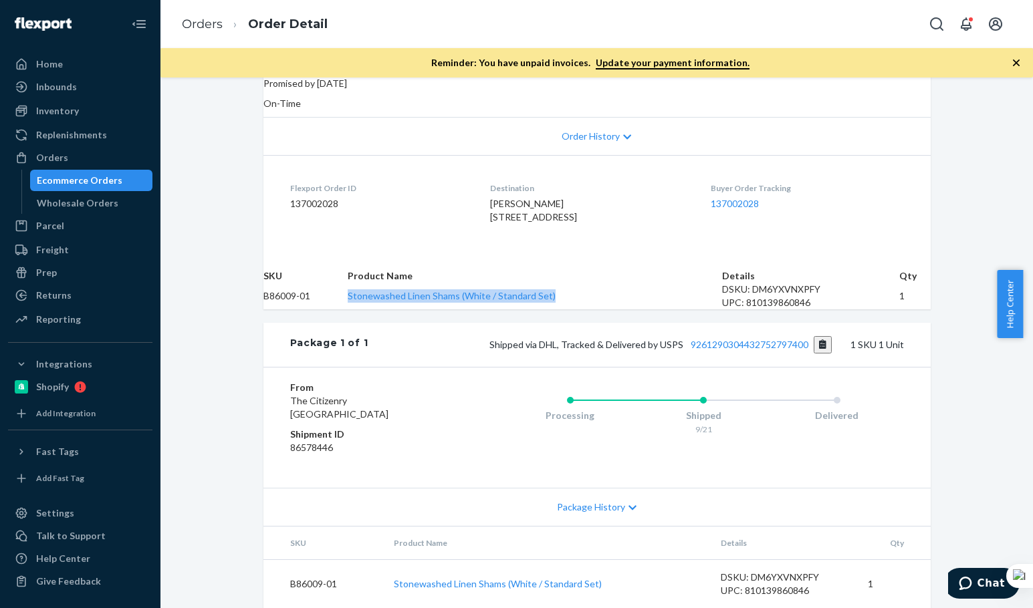
drag, startPoint x: 356, startPoint y: 304, endPoint x: 632, endPoint y: 304, distance: 275.5
click at [632, 304] on tr "B86009-01 Stonewashed Linen Shams (White / Standard Set) DSKU: DM6YXVNXPFY UPC:…" at bounding box center [596, 296] width 667 height 27
copy tr "Stonewashed Linen Shams (White / Standard Set)"
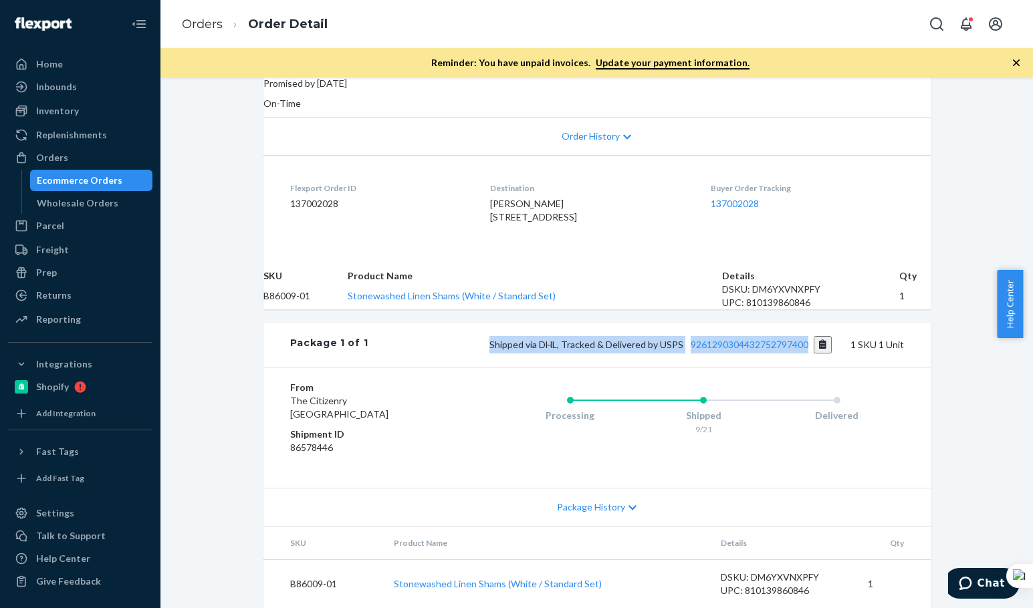
drag, startPoint x: 482, startPoint y: 360, endPoint x: 822, endPoint y: 367, distance: 339.7
click at [822, 367] on div "Package 1 of 1 Shipped via DHL, Tracked & Delivered by USPS 9261290304432752797…" at bounding box center [596, 345] width 667 height 44
copy span "Shipped via DHL, Tracked & Delivered by USPS 9261290304432752797400"
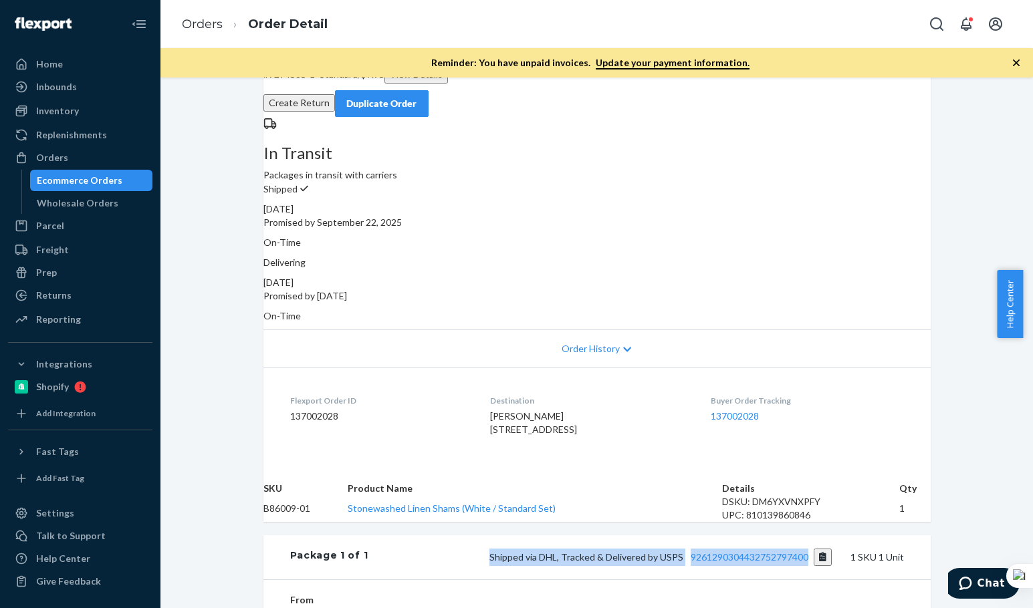
scroll to position [0, 0]
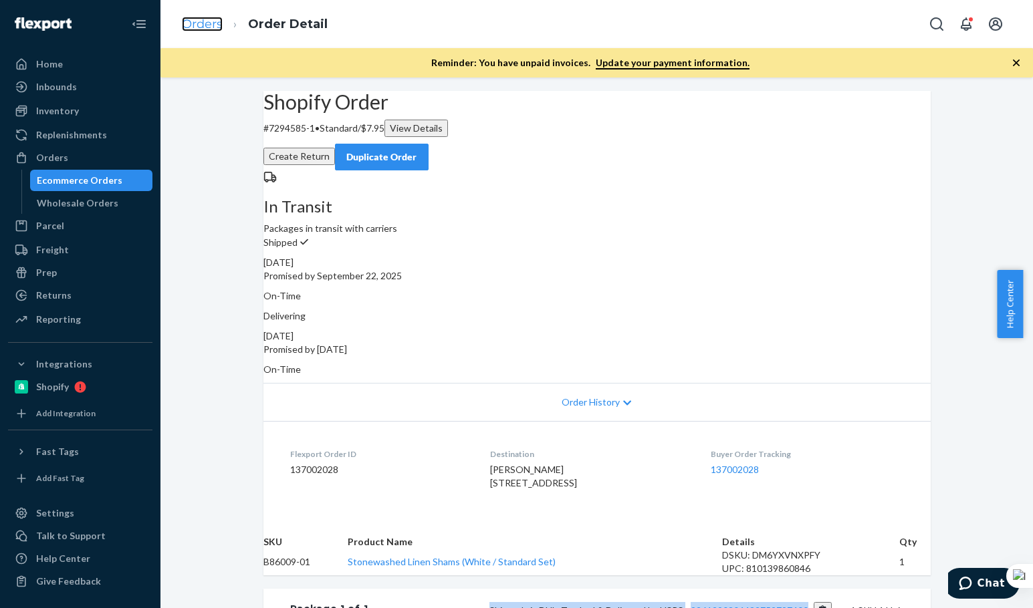
click at [211, 22] on link "Orders" at bounding box center [202, 24] width 41 height 15
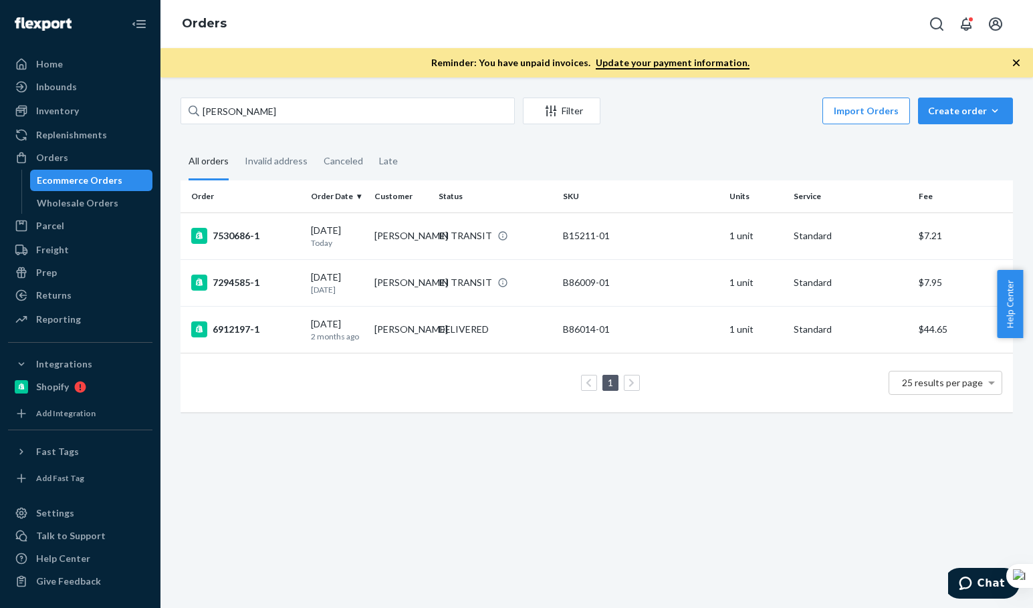
click at [427, 479] on div "[PERSON_NAME] Filter Import Orders Create order Ecommerce order Removal order A…" at bounding box center [596, 343] width 873 height 531
click at [293, 102] on input "[PERSON_NAME]" at bounding box center [348, 111] width 334 height 27
click at [300, 108] on input "[PERSON_NAME]" at bounding box center [348, 111] width 334 height 27
paste input "[PERSON_NAME]"
click at [298, 112] on input "[PERSON_NAME]" at bounding box center [348, 111] width 334 height 27
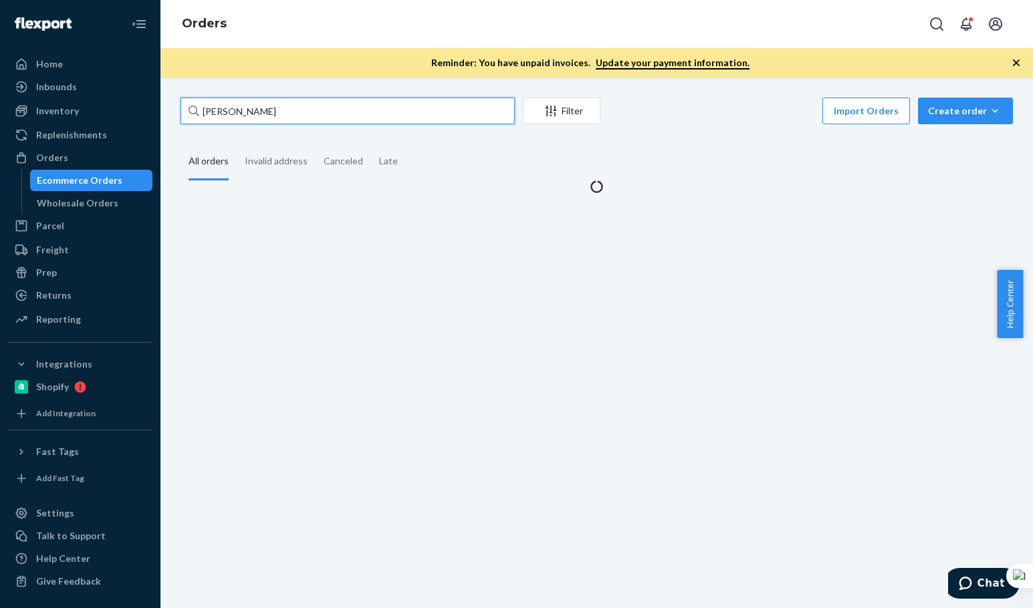
type input "[PERSON_NAME]"
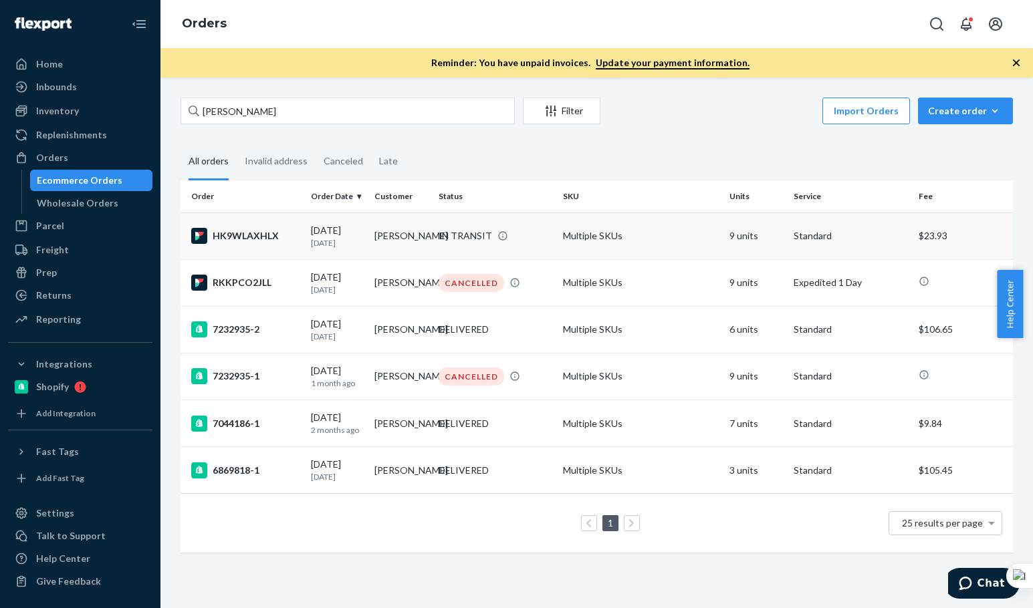
click at [275, 242] on div "HK9WLAXHLX" at bounding box center [245, 236] width 109 height 16
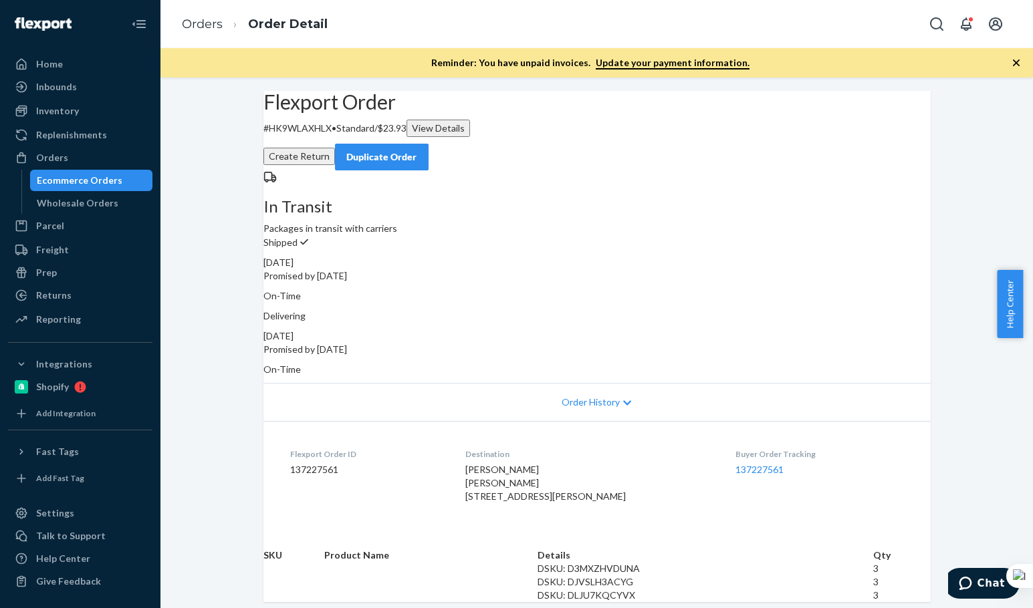
click at [589, 142] on div "Flexport Order # HK9WLAXHLX • Standard / $23.93 View Details Create Return Dupl…" at bounding box center [596, 131] width 667 height 80
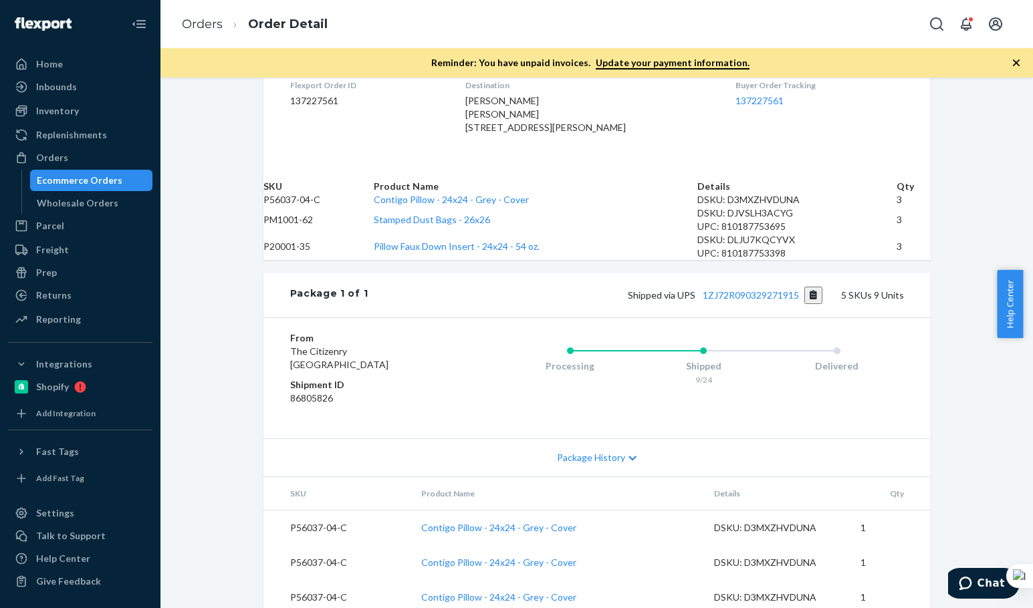
scroll to position [360, 0]
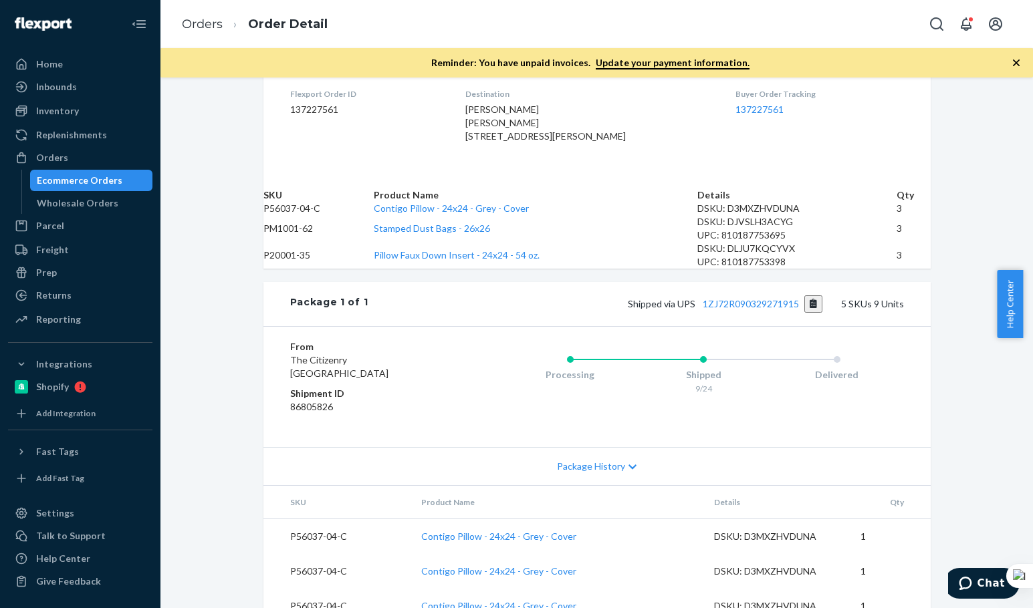
click at [437, 376] on div "Flexport Order # HK9WLAXHLX • Standard / $23.93 View Details Create Return Dupl…" at bounding box center [596, 226] width 667 height 990
click at [467, 326] on div "Package 1 of 1 Shipped via UPS 1ZJ72R090329271915 5 SKUs 9 Units" at bounding box center [596, 304] width 667 height 44
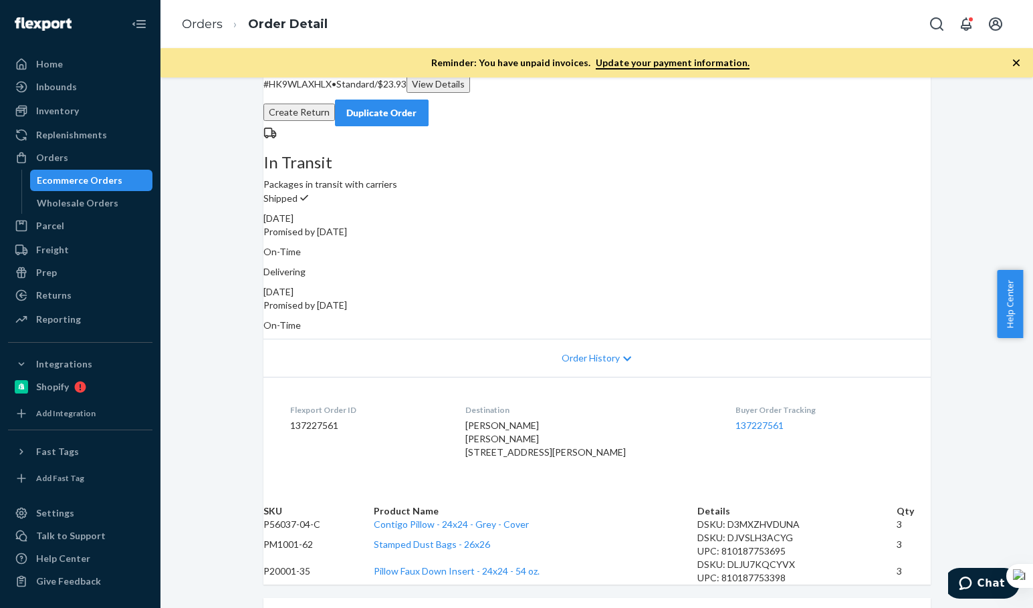
scroll to position [0, 0]
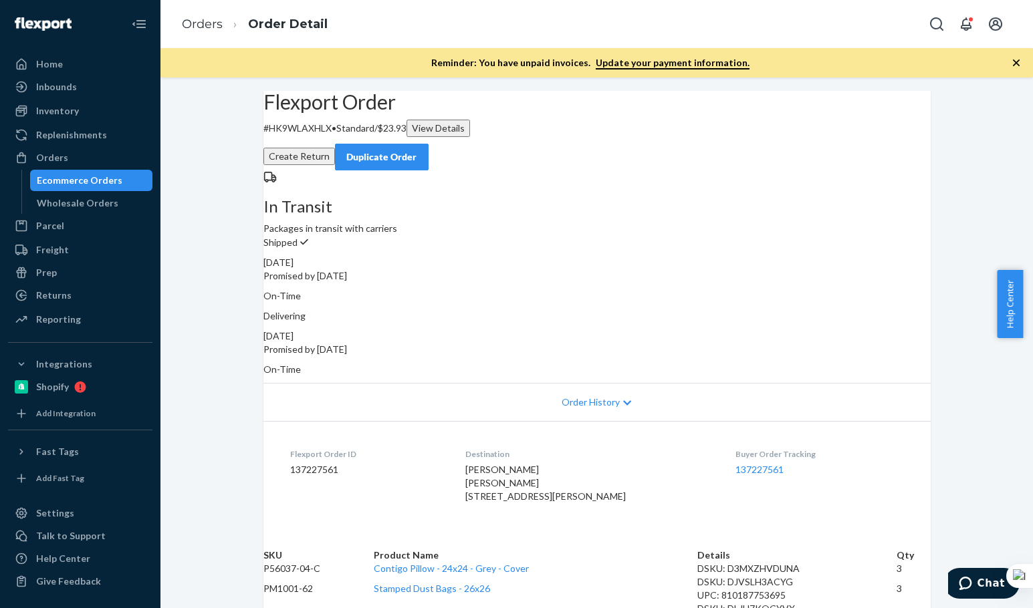
click at [598, 170] on div "Flexport Order # HK9WLAXHLX • Standard / $23.93 View Details Create Return Dupl…" at bounding box center [596, 131] width 667 height 80
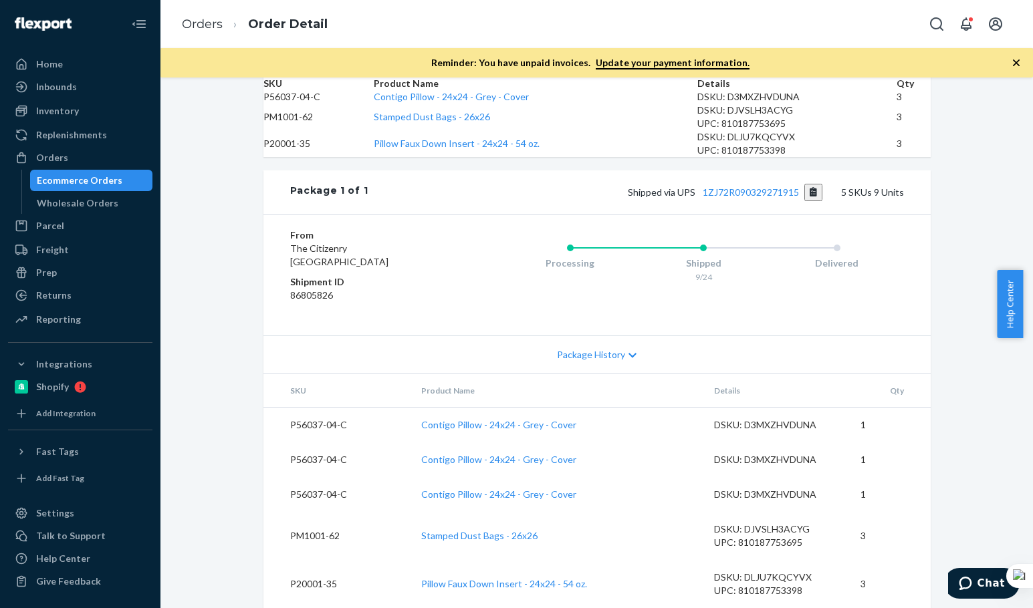
scroll to position [583, 0]
click at [808, 184] on button "Copy tracking number" at bounding box center [813, 192] width 18 height 17
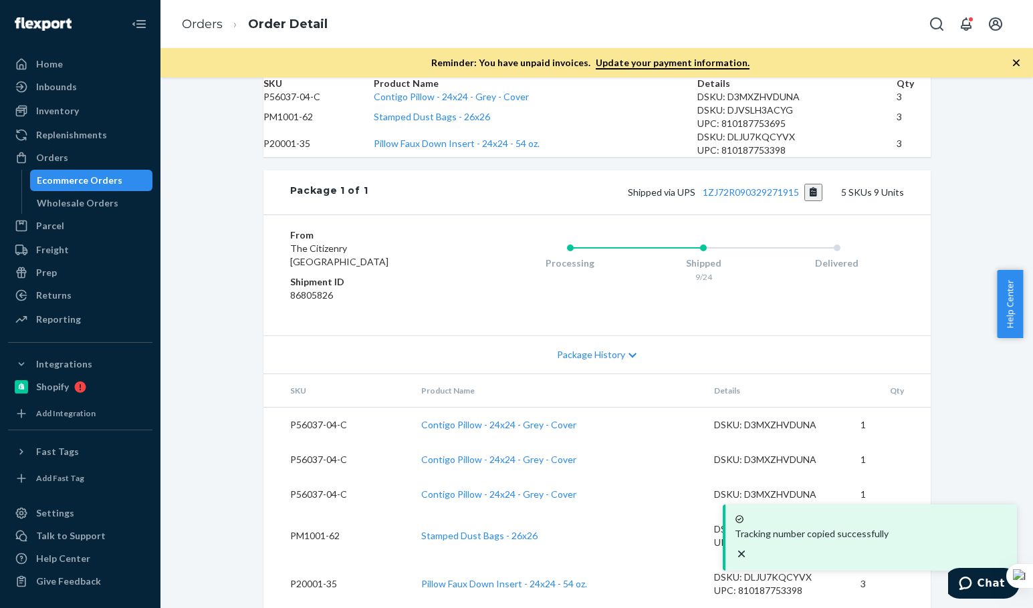
click at [941, 297] on div "Flexport Order # HK9WLAXHLX • Standard / $23.93 View Details Create Return Dupl…" at bounding box center [596, 114] width 873 height 990
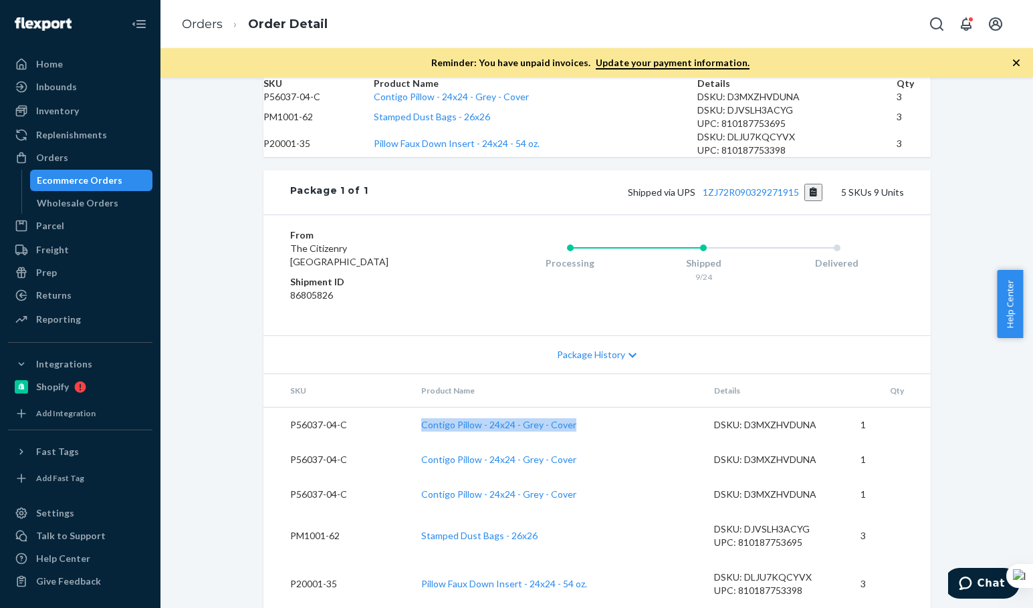
click at [620, 407] on td "Contigo Pillow - 24x24 - Grey - Cover" at bounding box center [557, 424] width 293 height 35
copy link "Contigo Pillow - 24x24 - Grey - Cover"
drag, startPoint x: 413, startPoint y: 521, endPoint x: 798, endPoint y: 387, distance: 407.7
click at [569, 519] on td "Stamped Dust Bags - 26x26" at bounding box center [557, 536] width 293 height 48
copy link "Stamped Dust Bags - 26x26"
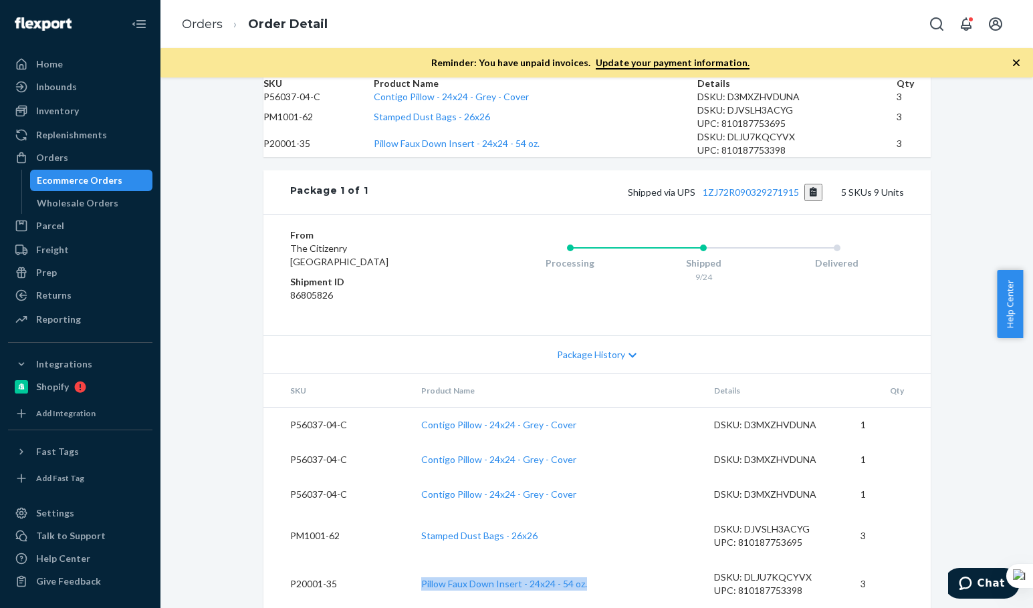
drag, startPoint x: 448, startPoint y: 578, endPoint x: 725, endPoint y: 500, distance: 288.1
click at [621, 578] on td "Pillow Faux Down Insert - 24x24 - 54 oz." at bounding box center [557, 584] width 293 height 48
copy link "Pillow Faux Down Insert - 24x24 - 54 oz."
